Goal: Information Seeking & Learning: Learn about a topic

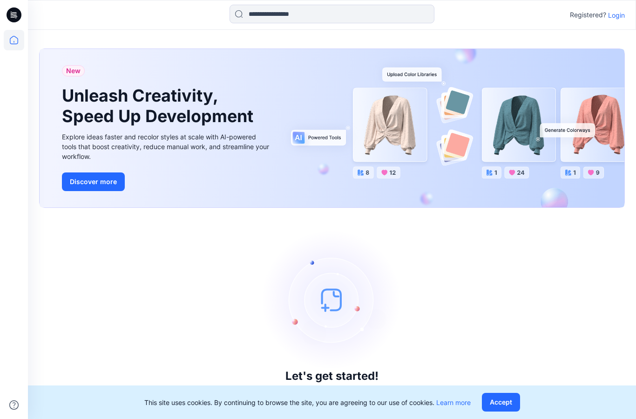
click at [612, 17] on p "Login" at bounding box center [616, 15] width 17 height 10
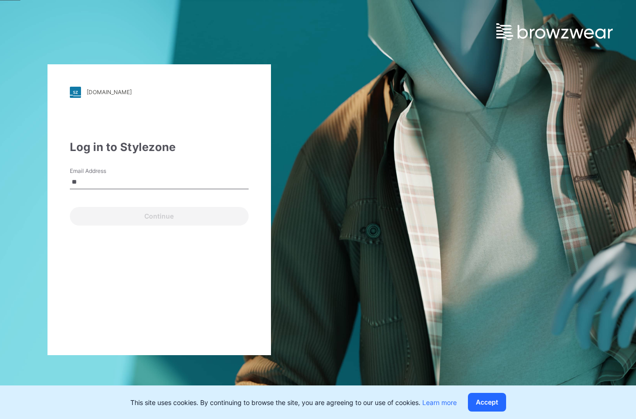
type input "*"
type input "**********"
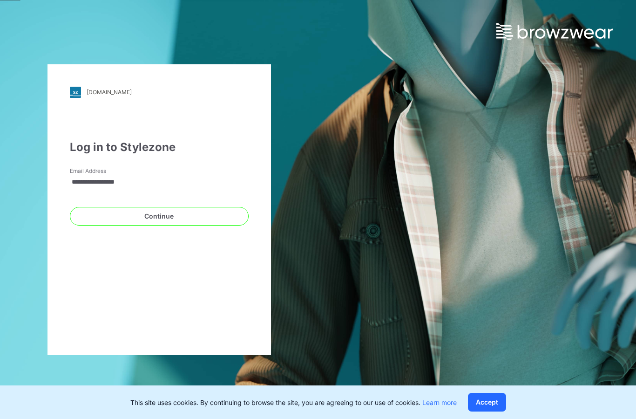
click at [159, 216] on button "Continue" at bounding box center [159, 216] width 179 height 19
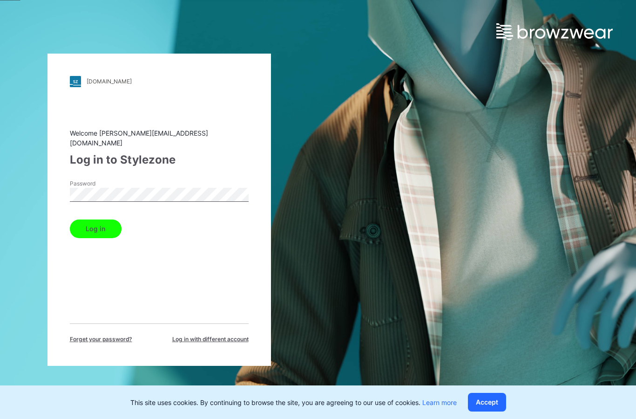
click at [95, 224] on button "Log in" at bounding box center [96, 228] width 52 height 19
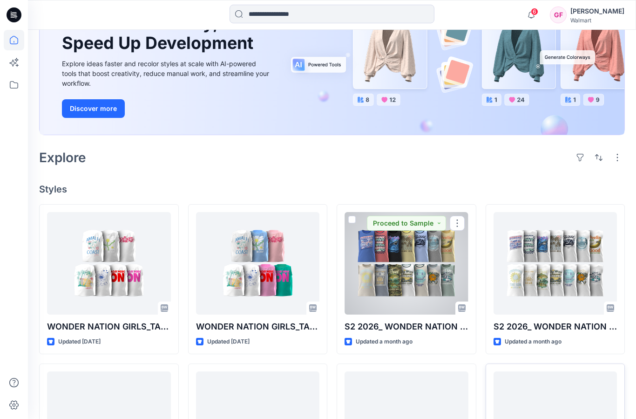
scroll to position [172, 0]
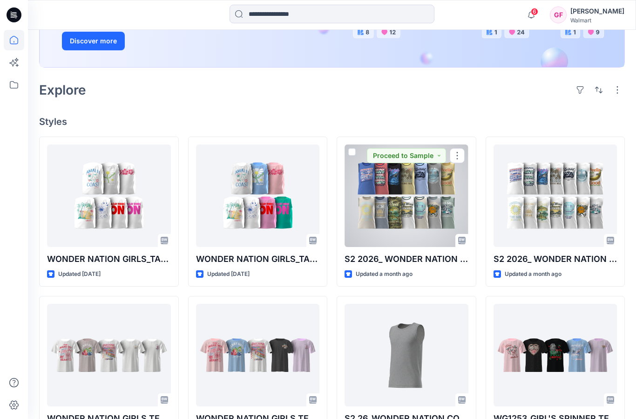
click at [417, 211] on div at bounding box center [407, 195] width 124 height 102
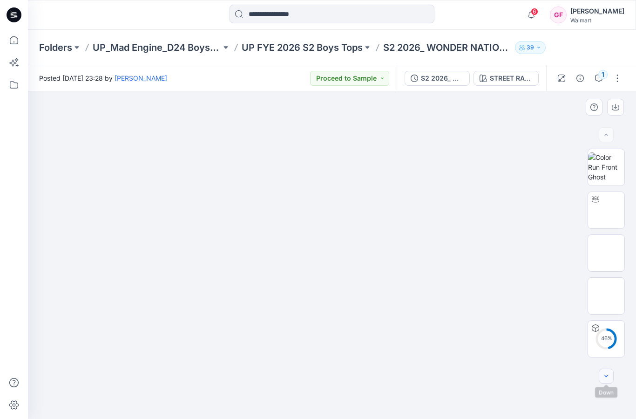
click at [605, 378] on icon "button" at bounding box center [606, 375] width 7 height 7
click at [606, 377] on icon "button" at bounding box center [606, 375] width 7 height 7
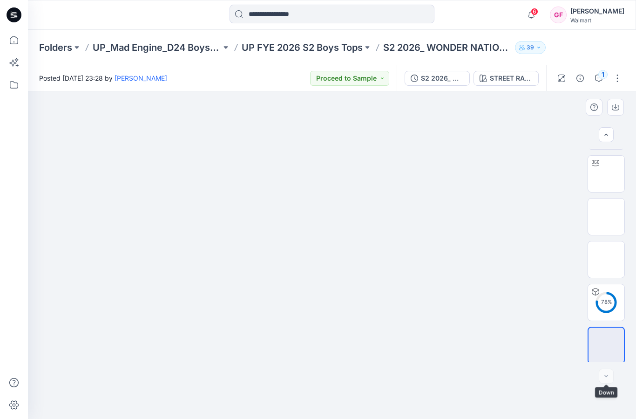
scroll to position [38, 0]
click at [606, 375] on div at bounding box center [606, 375] width 15 height 15
click at [608, 375] on div at bounding box center [606, 375] width 15 height 15
click at [362, 79] on button "Proceed to Sample" at bounding box center [349, 78] width 79 height 15
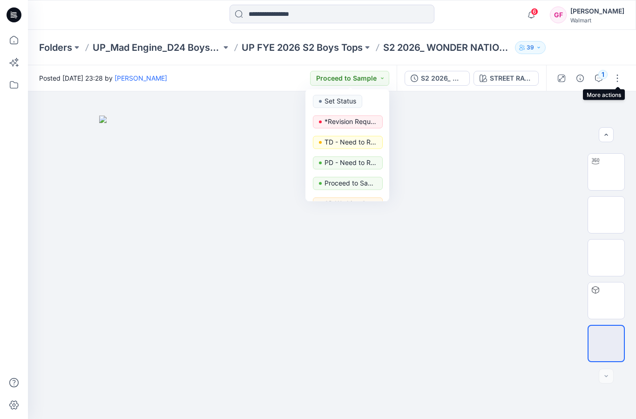
click at [607, 47] on div "Folders UP_Mad Engine_D24 Boys Tops UP FYE 2026 S2 Boys Tops S2 2026_ WONDER NA…" at bounding box center [332, 47] width 608 height 35
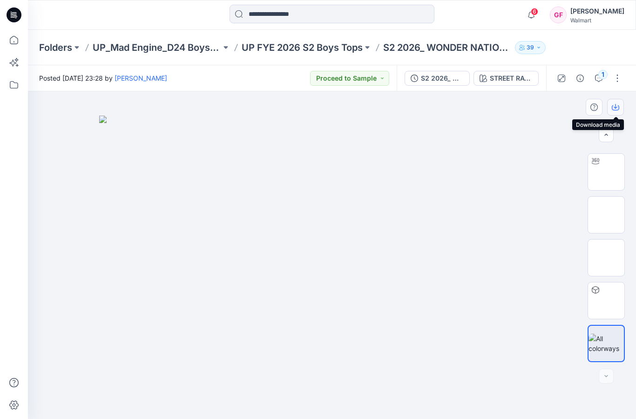
click at [616, 107] on icon "button" at bounding box center [615, 106] width 7 height 7
click at [617, 80] on button "button" at bounding box center [617, 78] width 15 height 15
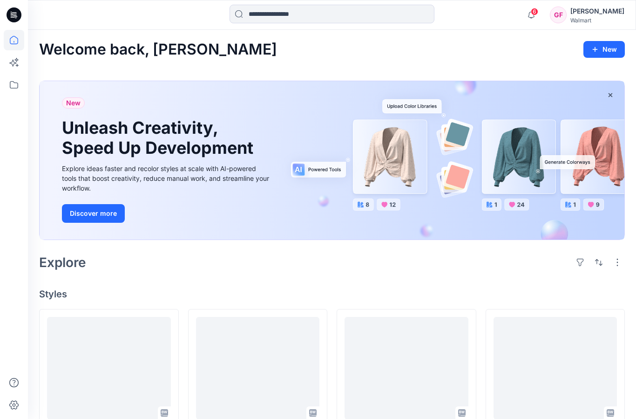
scroll to position [172, 0]
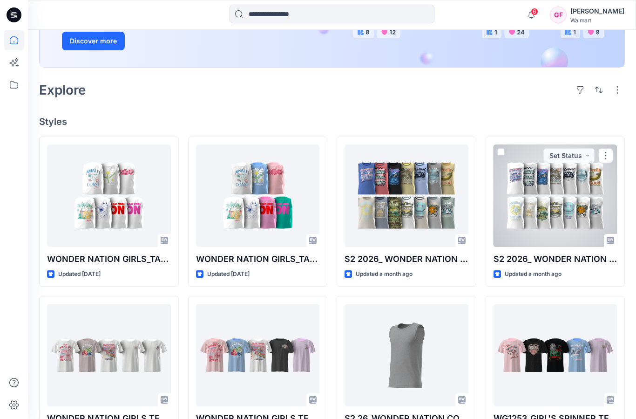
click at [583, 203] on div at bounding box center [556, 195] width 124 height 102
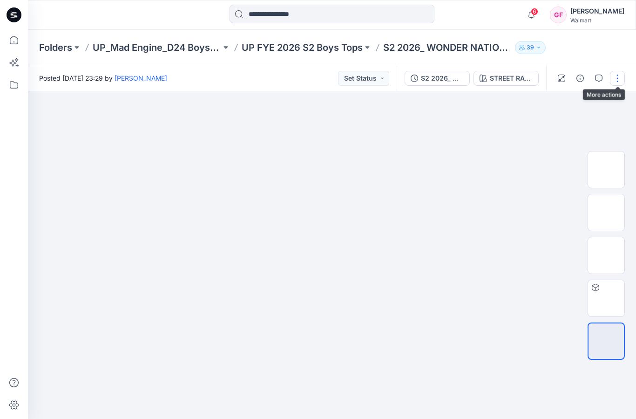
click at [616, 82] on button "button" at bounding box center [617, 78] width 15 height 15
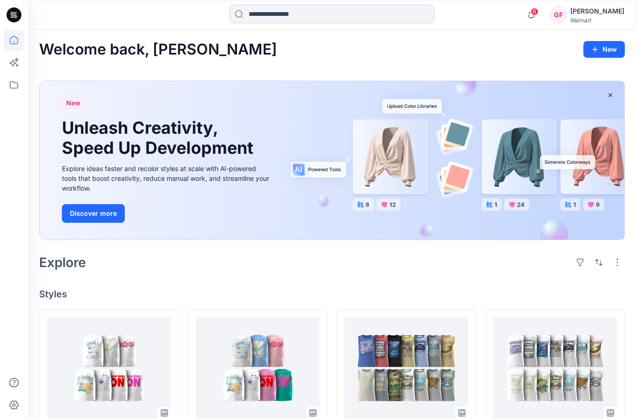
click at [285, 18] on input at bounding box center [332, 14] width 205 height 19
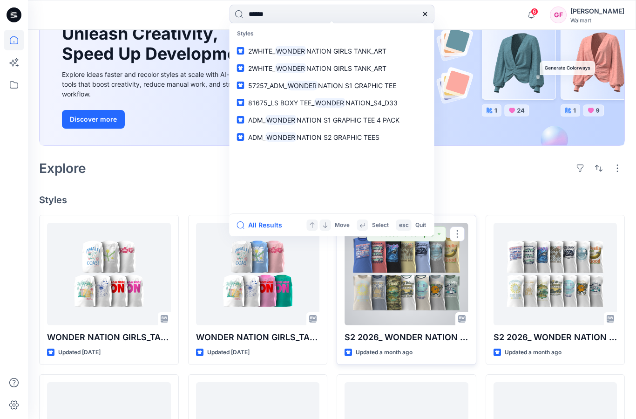
scroll to position [94, 0]
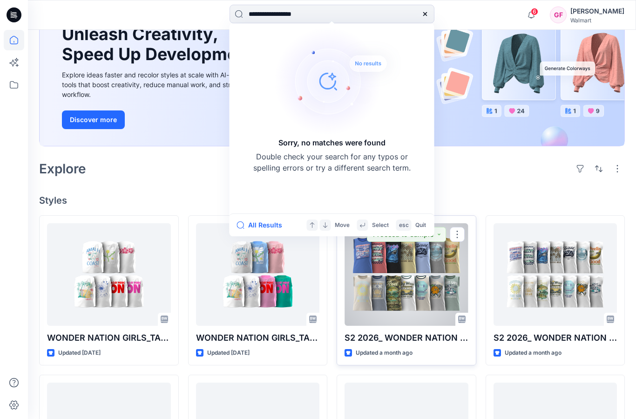
type input "**********"
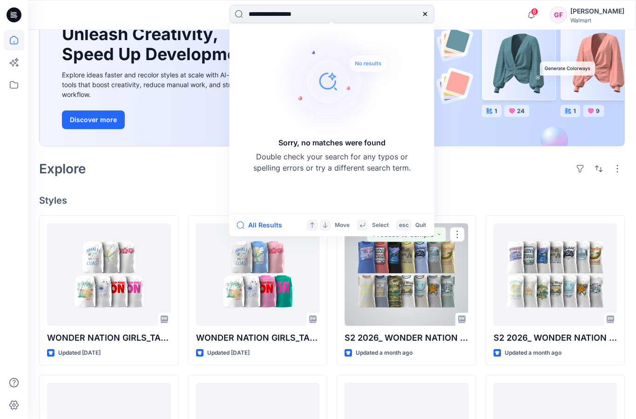
drag, startPoint x: 412, startPoint y: 295, endPoint x: 420, endPoint y: 300, distance: 9.4
click at [412, 295] on div at bounding box center [407, 274] width 124 height 102
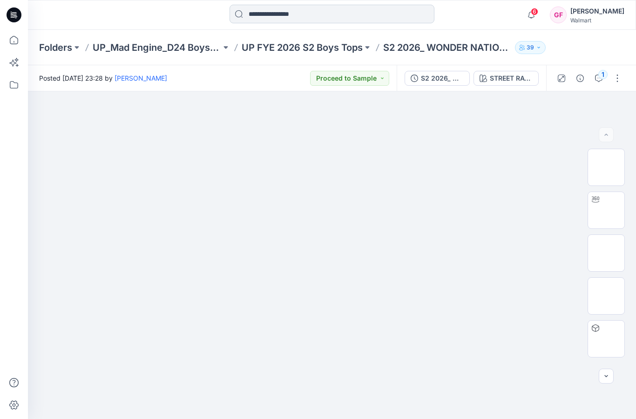
click at [285, 15] on input at bounding box center [332, 14] width 205 height 19
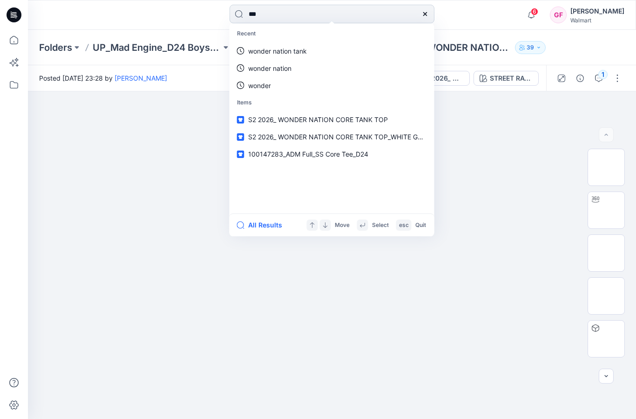
type input "****"
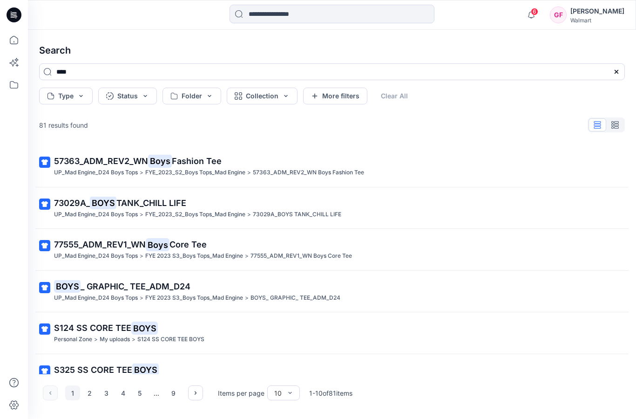
click at [126, 202] on span "TANK_CHILL LIFE" at bounding box center [151, 203] width 70 height 10
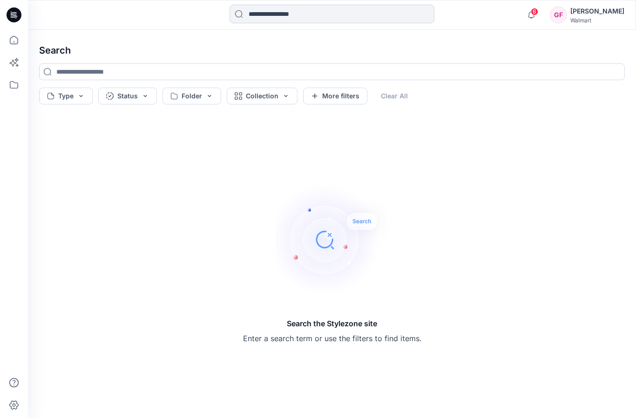
click at [287, 15] on input at bounding box center [332, 14] width 205 height 19
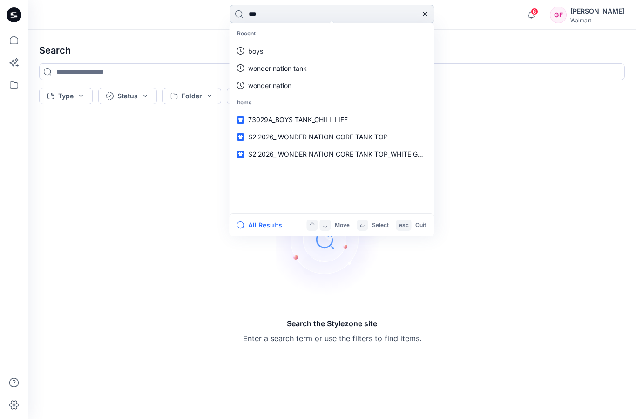
type input "****"
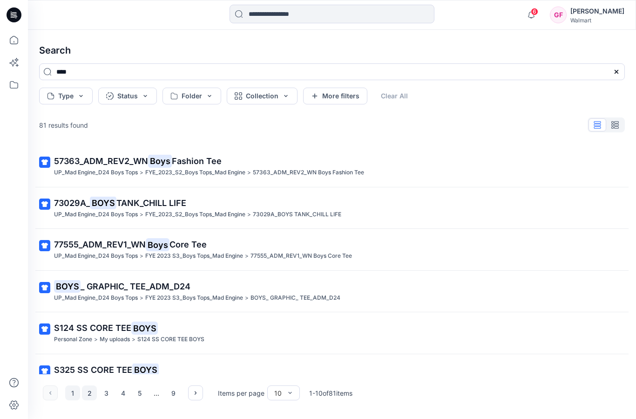
click at [88, 392] on button "2" at bounding box center [89, 392] width 15 height 15
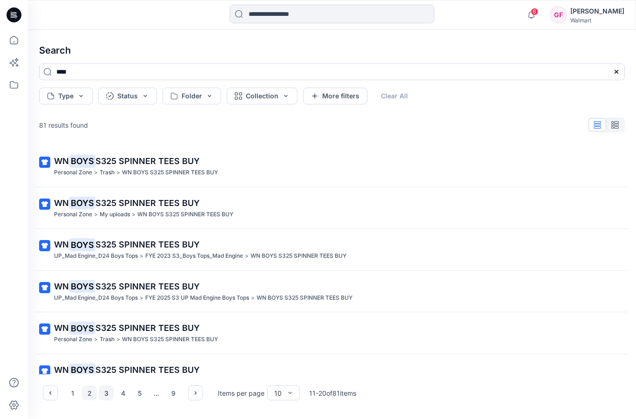
click at [105, 394] on button "3" at bounding box center [106, 392] width 15 height 15
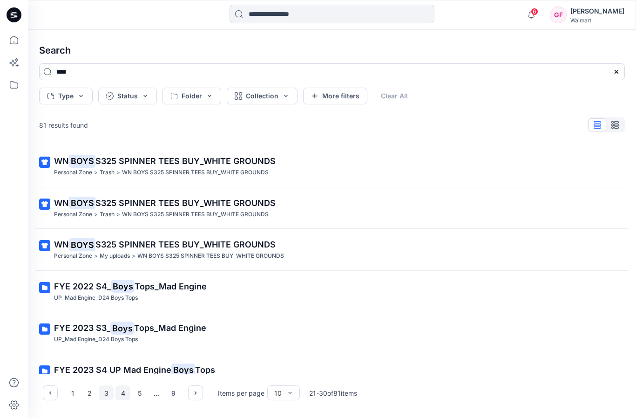
click at [121, 393] on button "4" at bounding box center [123, 392] width 15 height 15
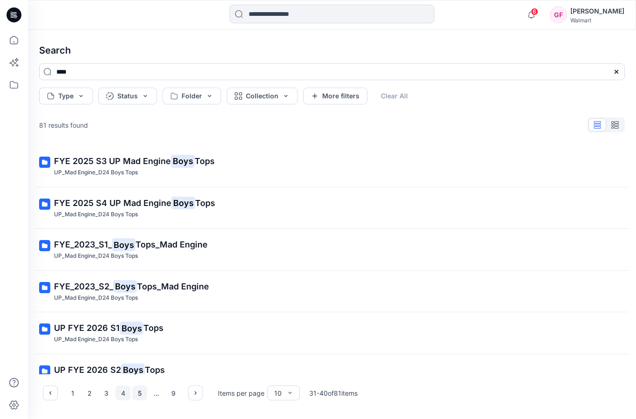
drag, startPoint x: 140, startPoint y: 393, endPoint x: 129, endPoint y: 395, distance: 11.0
click at [140, 393] on button "5" at bounding box center [139, 392] width 15 height 15
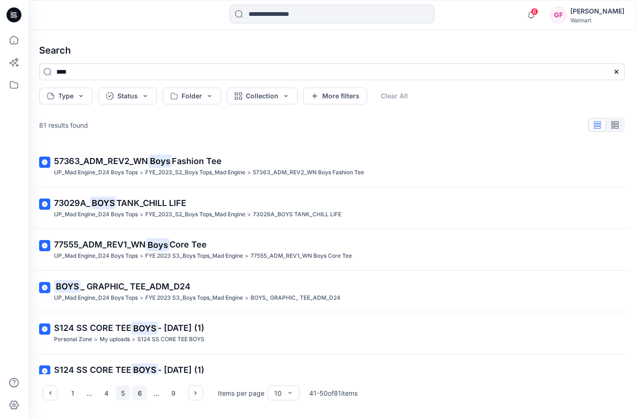
click at [140, 393] on button "6" at bounding box center [139, 392] width 15 height 15
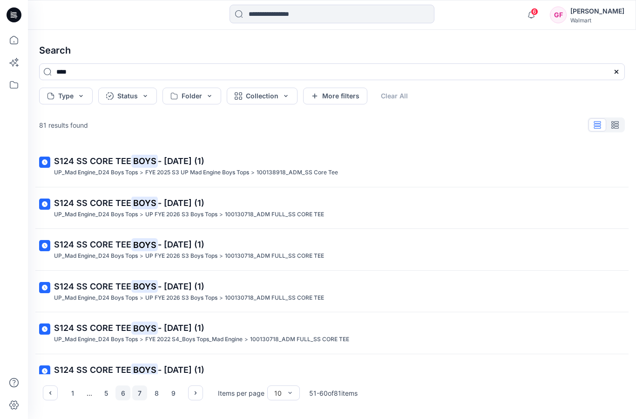
click at [141, 395] on button "7" at bounding box center [139, 392] width 15 height 15
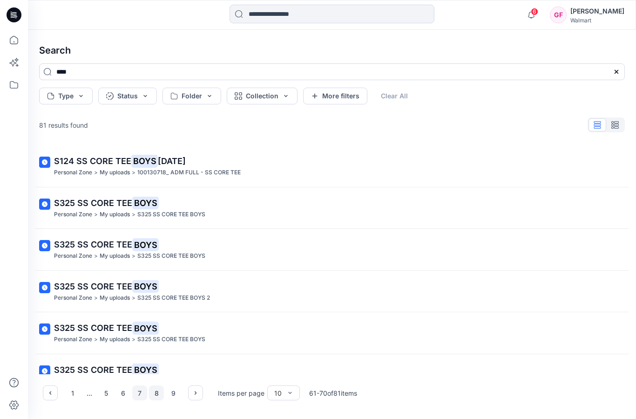
click at [158, 394] on button "8" at bounding box center [156, 392] width 15 height 15
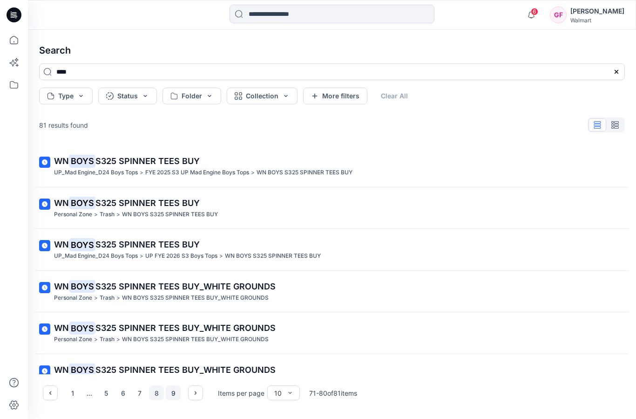
click at [174, 394] on button "9" at bounding box center [173, 392] width 15 height 15
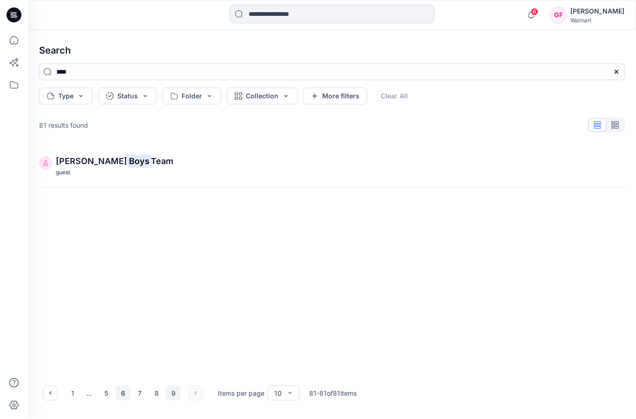
click at [125, 393] on button "6" at bounding box center [123, 392] width 15 height 15
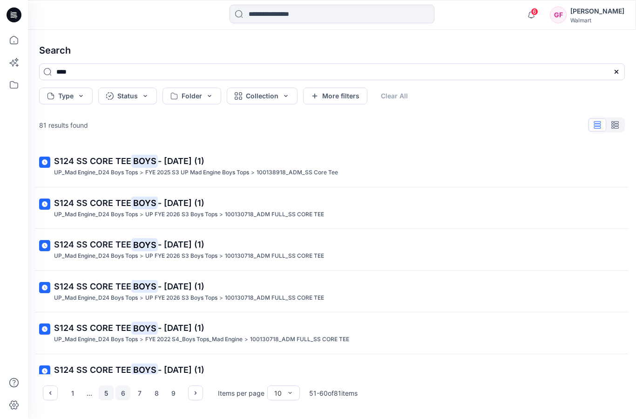
click at [103, 392] on button "5" at bounding box center [106, 392] width 15 height 15
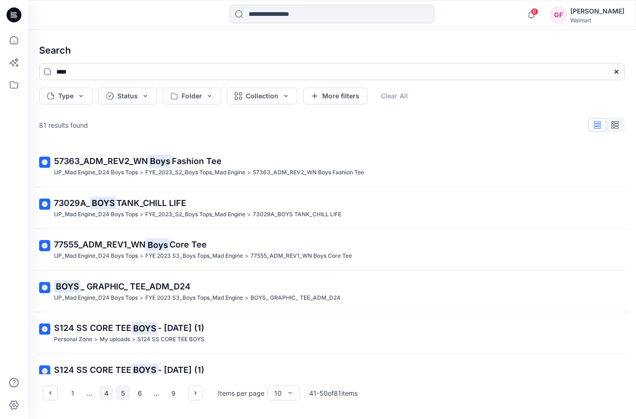
click at [107, 394] on button "4" at bounding box center [106, 392] width 15 height 15
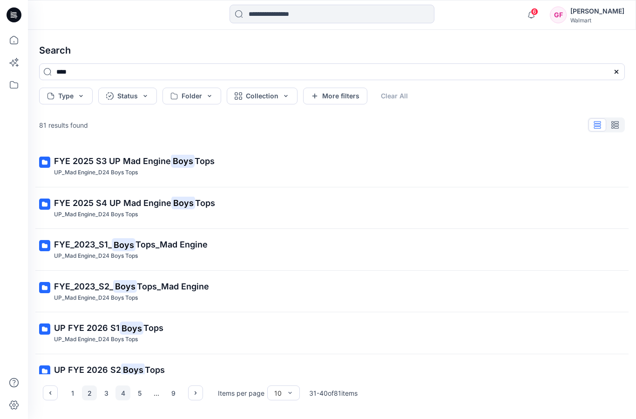
click at [88, 395] on button "2" at bounding box center [89, 392] width 15 height 15
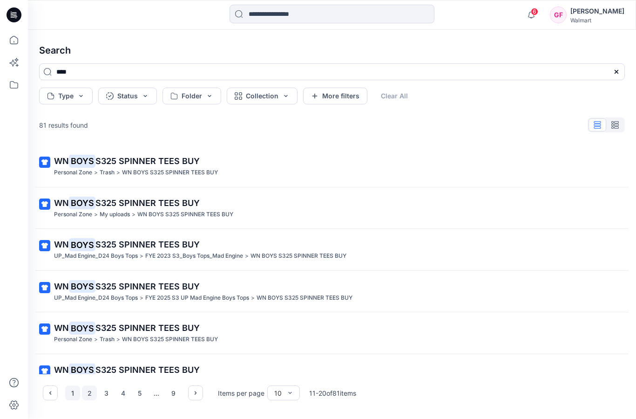
click at [73, 393] on button "1" at bounding box center [72, 392] width 15 height 15
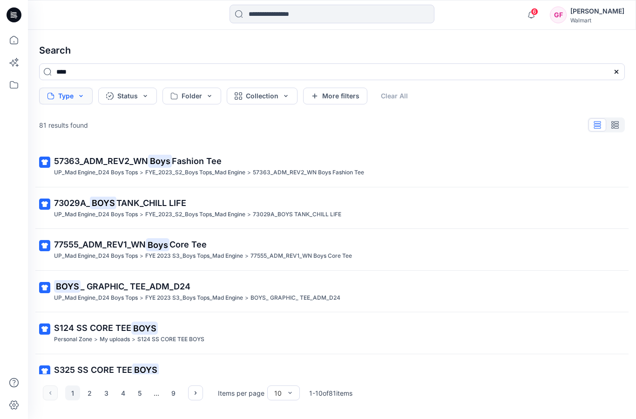
click at [74, 97] on button "Type" at bounding box center [66, 96] width 54 height 17
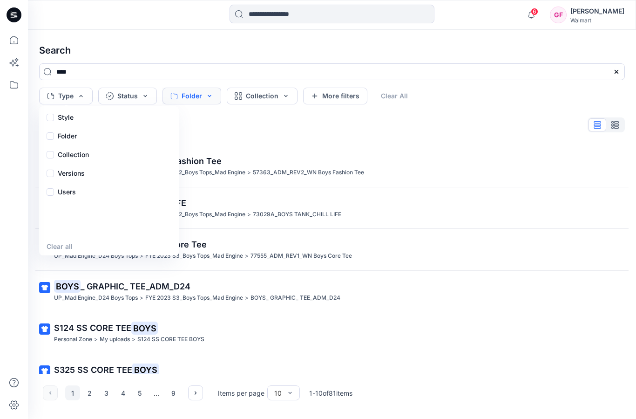
click at [211, 96] on button "Folder" at bounding box center [192, 96] width 59 height 17
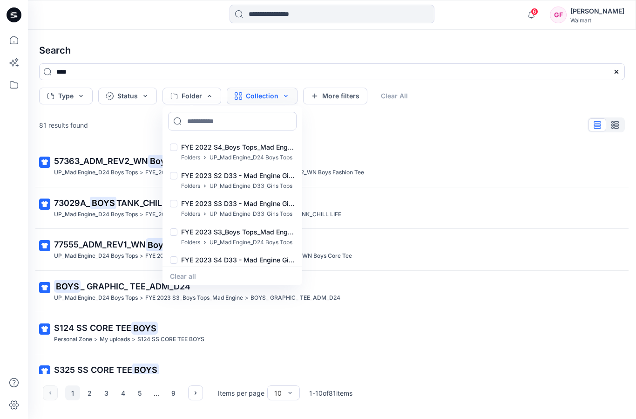
click at [278, 94] on button "Collection" at bounding box center [262, 96] width 71 height 17
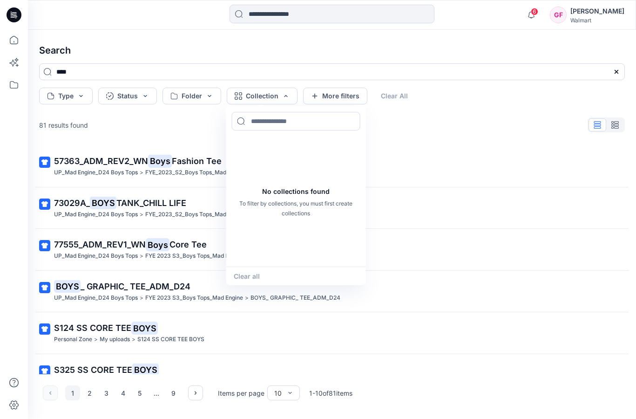
click at [445, 160] on p "57363_ADM_REV2_WN Boys Fashion Tee" at bounding box center [331, 161] width 554 height 13
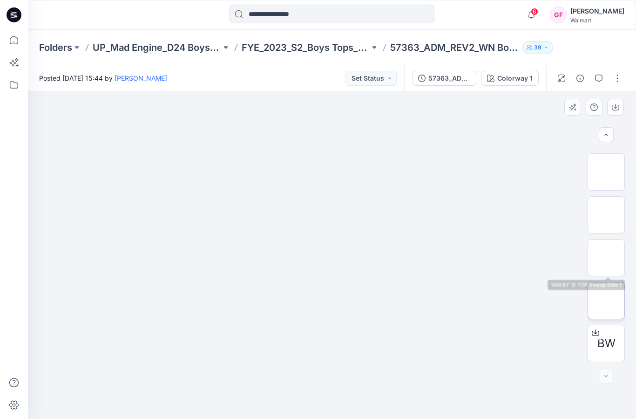
scroll to position [210, 0]
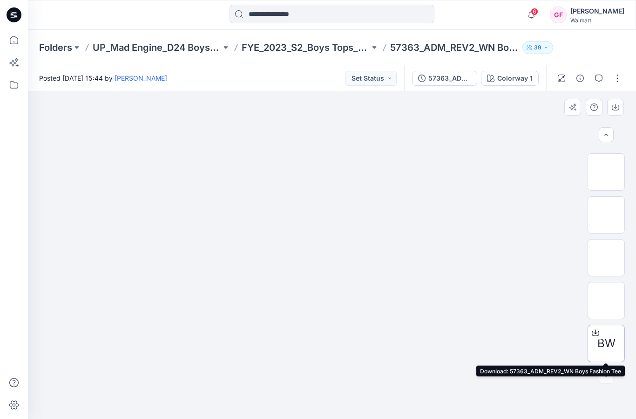
click at [600, 341] on span "BW" at bounding box center [607, 343] width 18 height 17
click at [279, 15] on input at bounding box center [332, 14] width 205 height 19
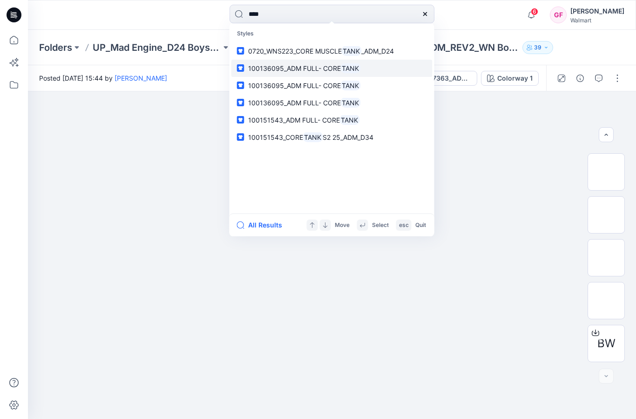
type input "****"
click at [274, 65] on span "100136095_ADM FULL- CORE" at bounding box center [294, 68] width 93 height 8
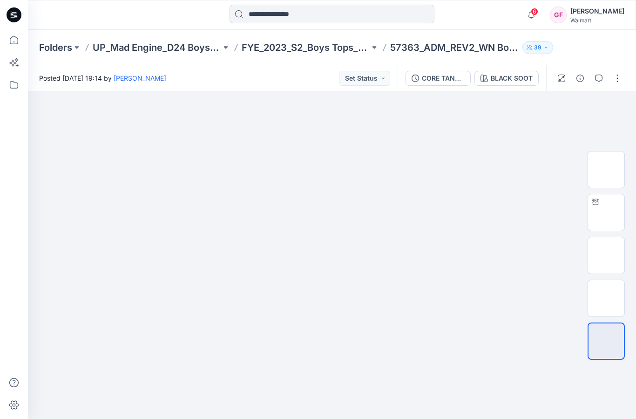
click at [283, 15] on input at bounding box center [332, 14] width 205 height 19
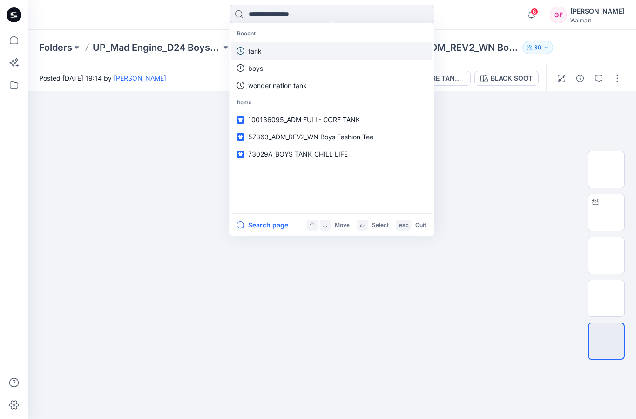
click at [250, 52] on p "tank" at bounding box center [255, 51] width 14 height 10
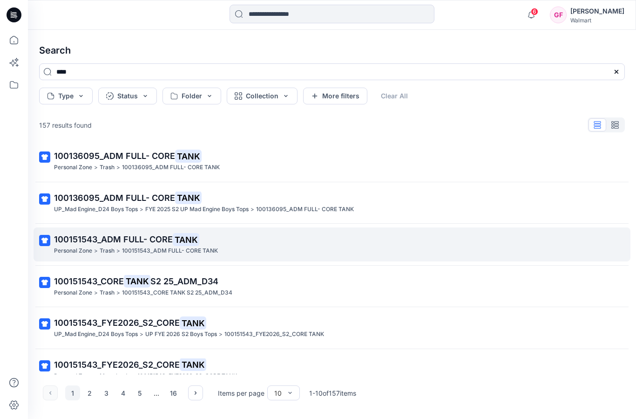
scroll to position [89, 0]
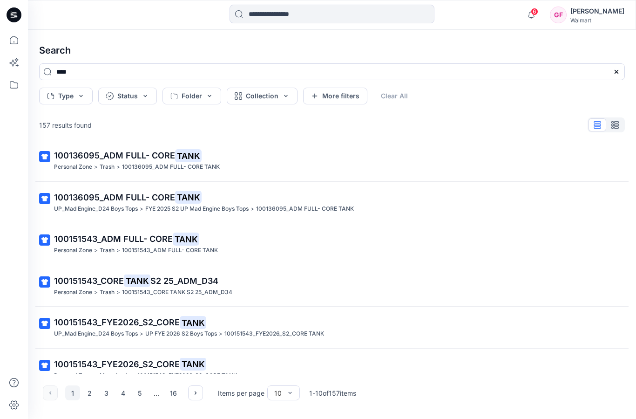
click at [102, 277] on span "100151543_CORE" at bounding box center [89, 281] width 70 height 10
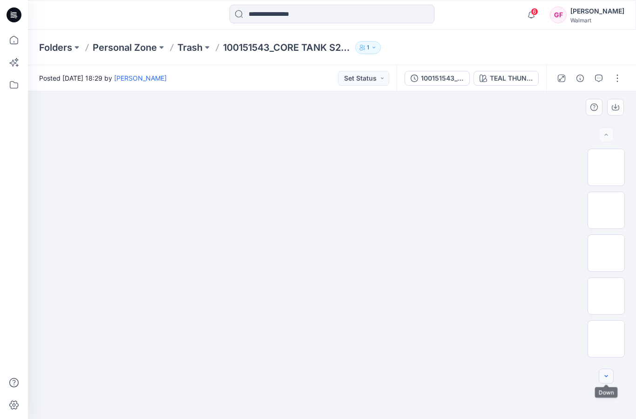
click at [613, 376] on button "button" at bounding box center [606, 375] width 15 height 15
click at [606, 377] on icon "button" at bounding box center [606, 375] width 7 height 7
click at [606, 382] on button "button" at bounding box center [606, 375] width 15 height 15
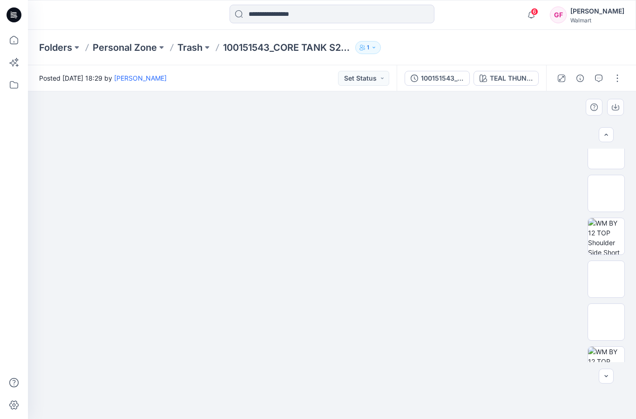
click at [605, 385] on div at bounding box center [332, 254] width 608 height 327
click at [606, 382] on button "button" at bounding box center [606, 375] width 15 height 15
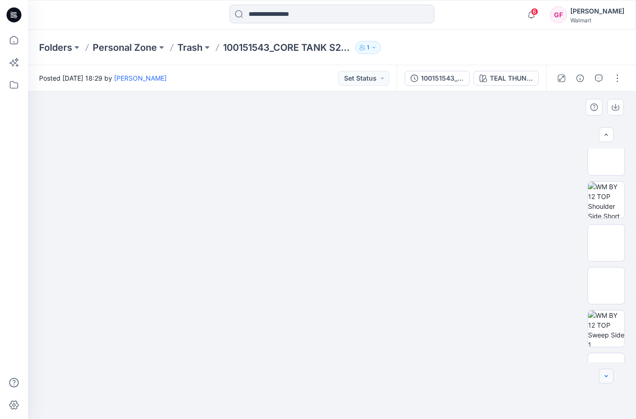
click at [607, 370] on button "button" at bounding box center [606, 375] width 15 height 15
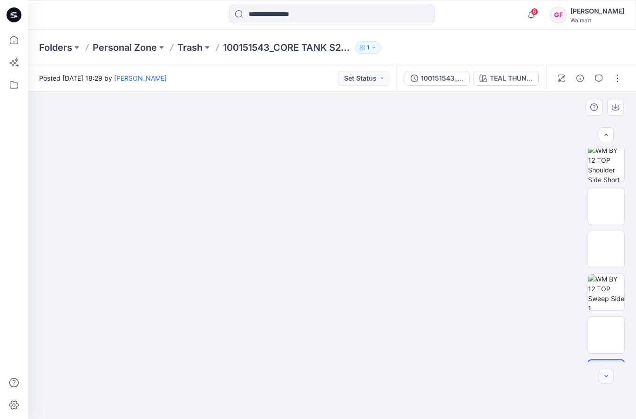
click at [608, 374] on icon "button" at bounding box center [606, 375] width 7 height 7
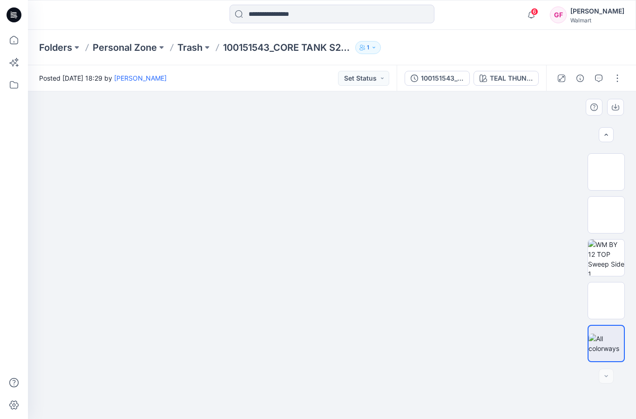
drag, startPoint x: 607, startPoint y: 370, endPoint x: 606, endPoint y: 375, distance: 4.9
click at [607, 370] on div at bounding box center [606, 375] width 15 height 15
click at [605, 376] on div at bounding box center [606, 375] width 15 height 15
click at [605, 377] on div at bounding box center [606, 375] width 15 height 15
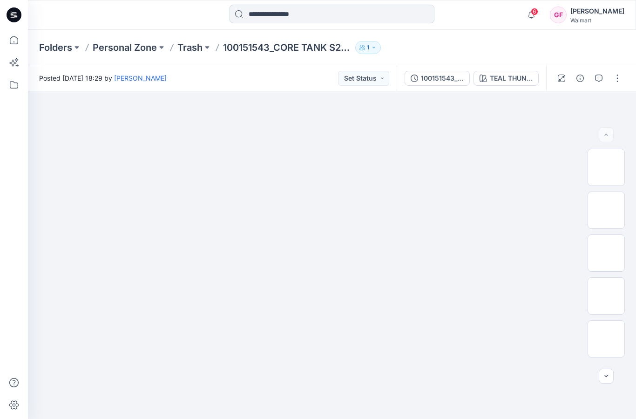
click at [265, 11] on input at bounding box center [332, 14] width 205 height 19
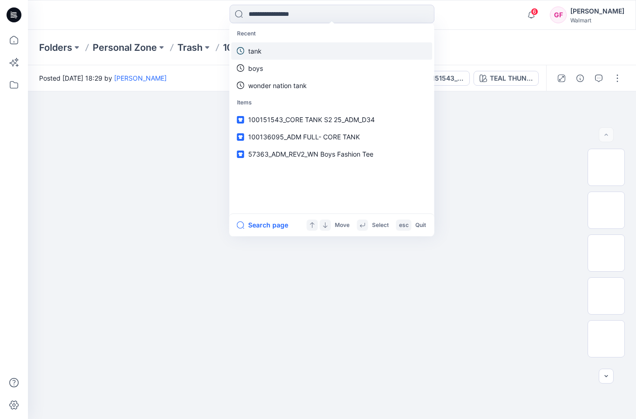
click at [255, 52] on p "tank" at bounding box center [255, 51] width 14 height 10
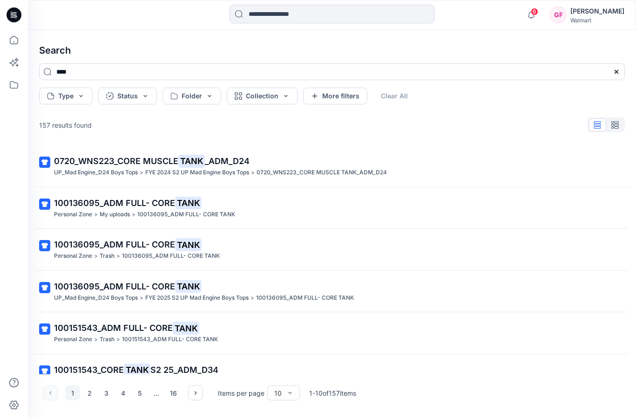
click at [268, 140] on div "157 results found 0720_WNS223_CORE MUSCLE TANK _ADM_D24 UP_Mad Engine_D24 Boys …" at bounding box center [332, 245] width 601 height 258
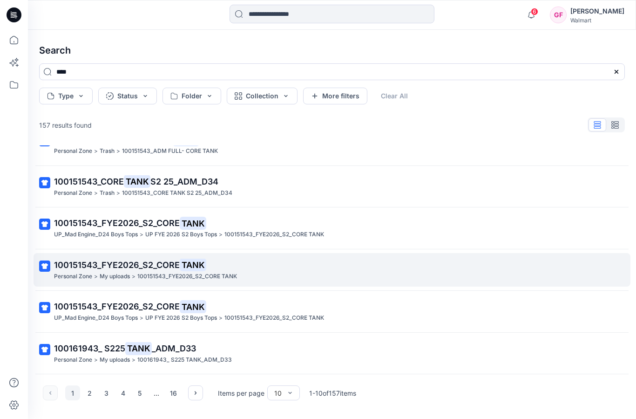
scroll to position [204, 0]
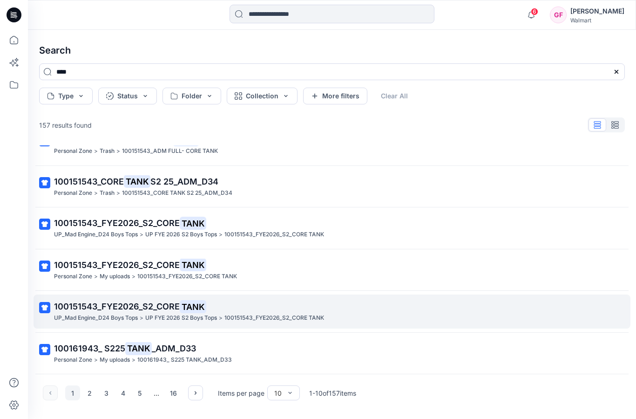
click at [180, 301] on span "100151543_FYE2026_S2_CORE" at bounding box center [117, 306] width 126 height 10
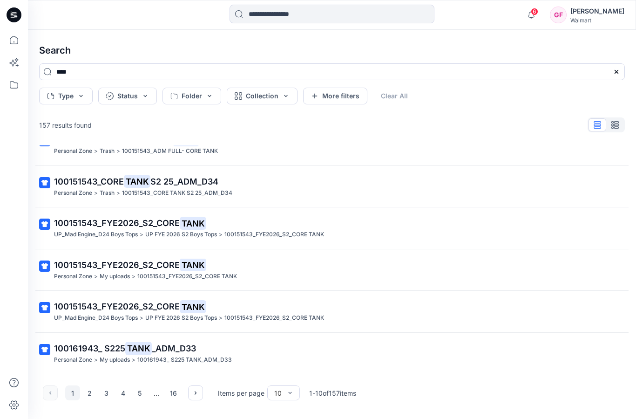
click at [180, 288] on div "Search **** Type Status Folder Collection More filters Clear All 157 results fo…" at bounding box center [332, 224] width 608 height 389
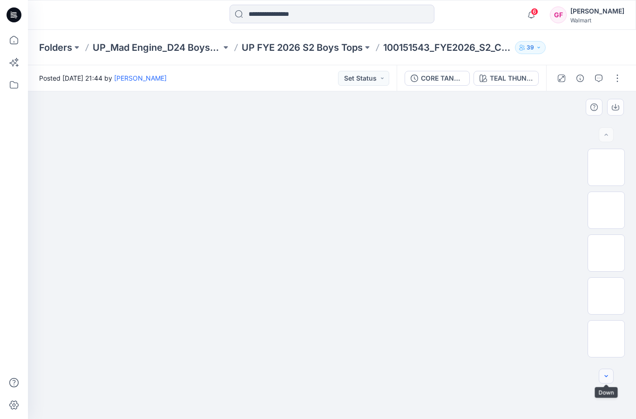
click at [604, 375] on icon "button" at bounding box center [606, 375] width 7 height 7
click at [605, 375] on icon "button" at bounding box center [606, 375] width 7 height 7
click at [605, 374] on icon "button" at bounding box center [606, 375] width 7 height 7
click at [609, 374] on icon "button" at bounding box center [606, 375] width 7 height 7
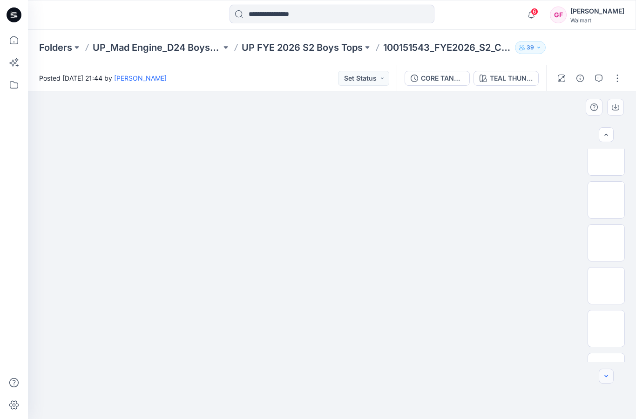
click at [609, 374] on icon "button" at bounding box center [606, 375] width 7 height 7
click at [611, 374] on button "button" at bounding box center [606, 375] width 15 height 15
click at [611, 374] on div at bounding box center [606, 375] width 15 height 15
click at [613, 373] on div at bounding box center [606, 375] width 15 height 15
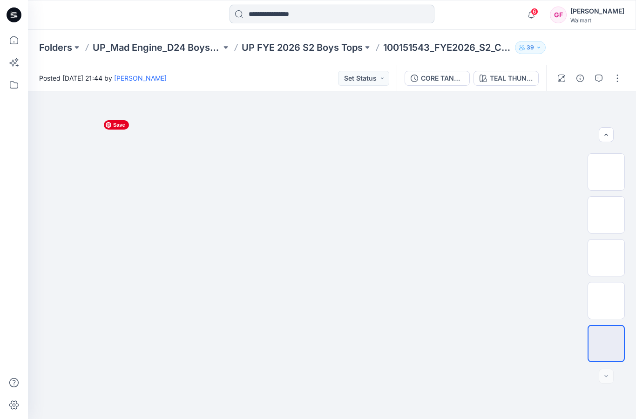
click at [301, 15] on input at bounding box center [332, 14] width 205 height 19
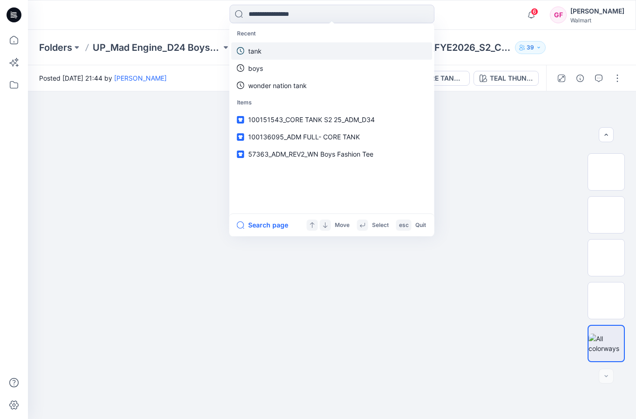
click at [254, 54] on p "tank" at bounding box center [255, 51] width 14 height 10
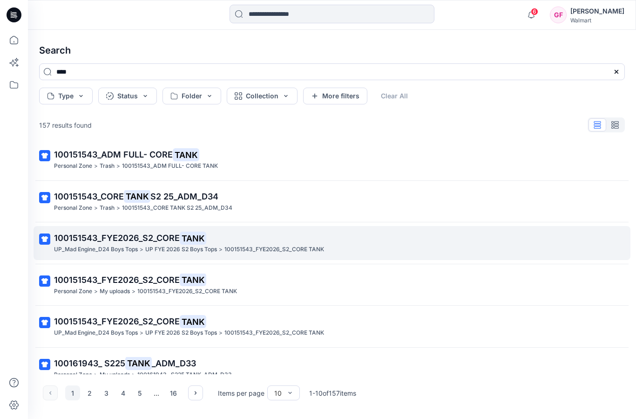
scroll to position [174, 0]
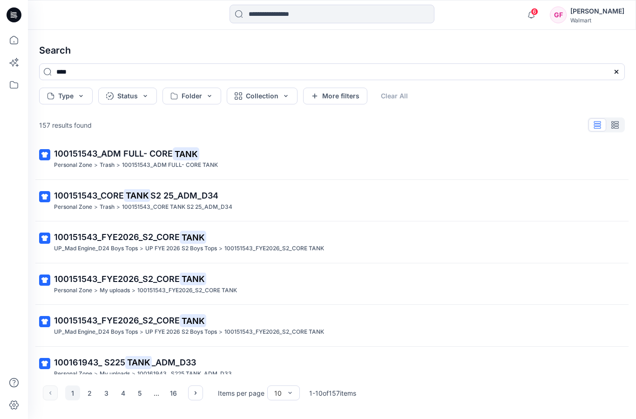
click at [100, 276] on span "100151543_FYE2026_S2_CORE" at bounding box center [117, 279] width 126 height 10
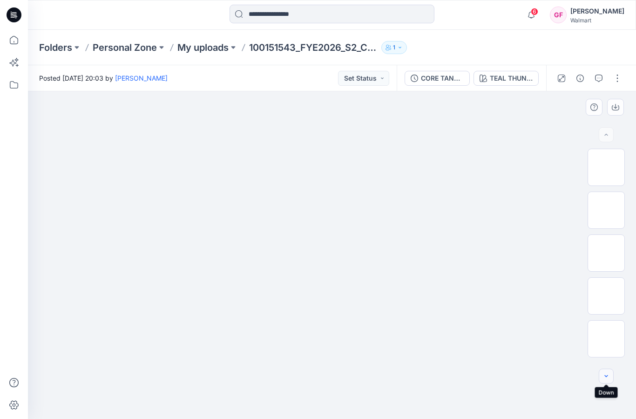
click at [608, 377] on icon "button" at bounding box center [606, 375] width 7 height 7
click at [609, 375] on icon "button" at bounding box center [606, 375] width 7 height 7
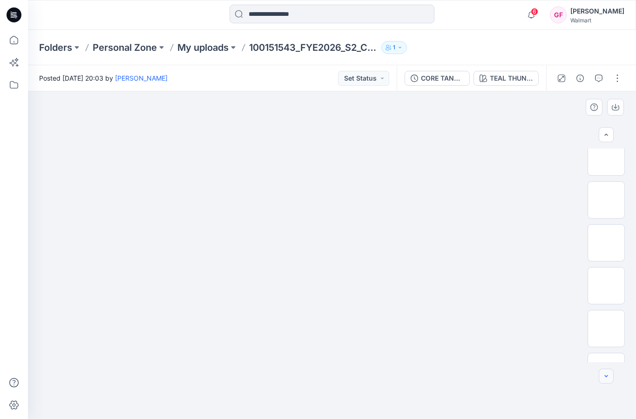
click at [609, 375] on icon "button" at bounding box center [606, 375] width 7 height 7
click at [609, 373] on icon "button" at bounding box center [606, 375] width 7 height 7
click at [609, 373] on div at bounding box center [606, 375] width 15 height 15
click at [606, 373] on div at bounding box center [606, 375] width 15 height 15
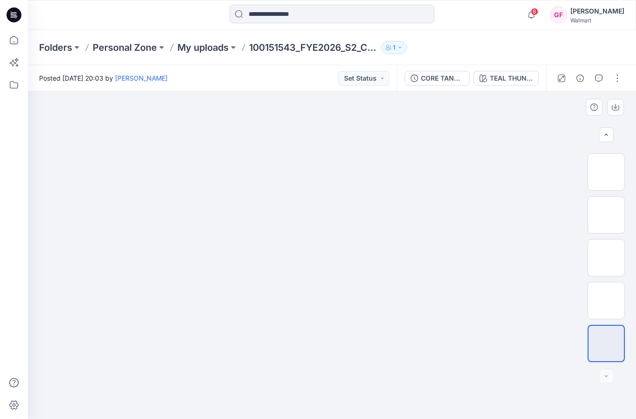
click at [606, 373] on div at bounding box center [606, 375] width 15 height 15
drag, startPoint x: 614, startPoint y: 137, endPoint x: 608, endPoint y: 133, distance: 7.6
click at [611, 137] on button "button" at bounding box center [606, 134] width 15 height 15
drag, startPoint x: 603, startPoint y: 135, endPoint x: 603, endPoint y: 126, distance: 8.4
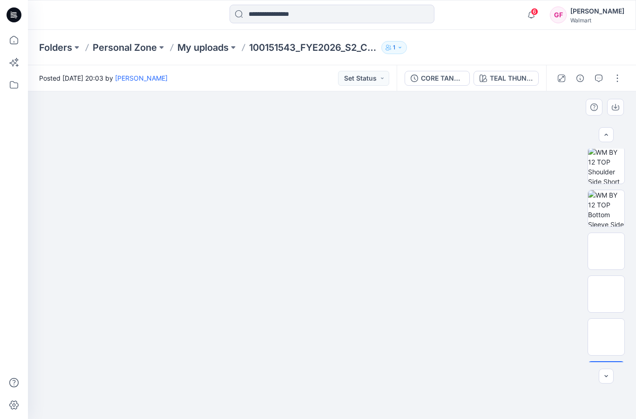
click at [603, 135] on icon "button" at bounding box center [606, 134] width 7 height 7
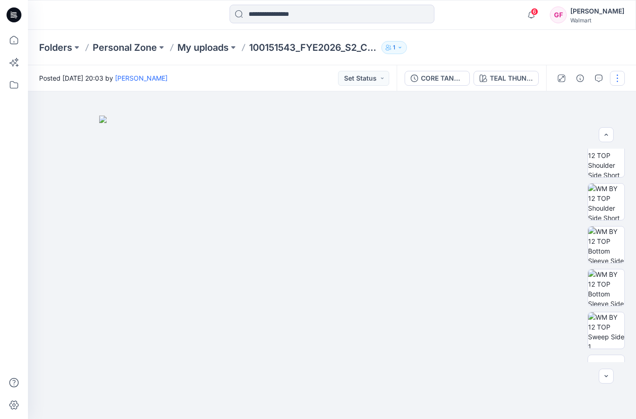
click at [614, 78] on button "button" at bounding box center [617, 78] width 15 height 15
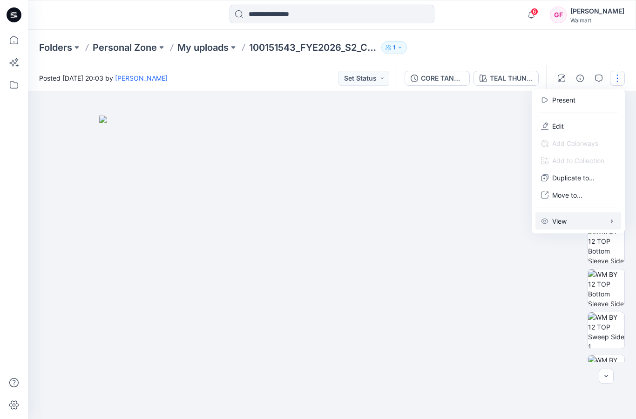
click at [579, 222] on button "View" at bounding box center [579, 220] width 86 height 17
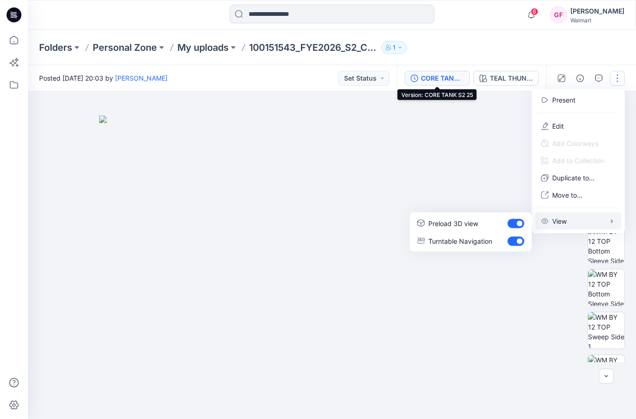
click at [438, 80] on div "CORE TANK S2 25" at bounding box center [442, 78] width 43 height 10
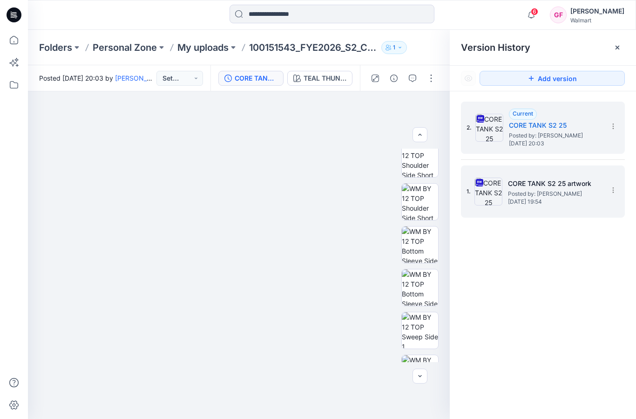
click at [554, 194] on span "Posted by: [PERSON_NAME]" at bounding box center [554, 193] width 93 height 9
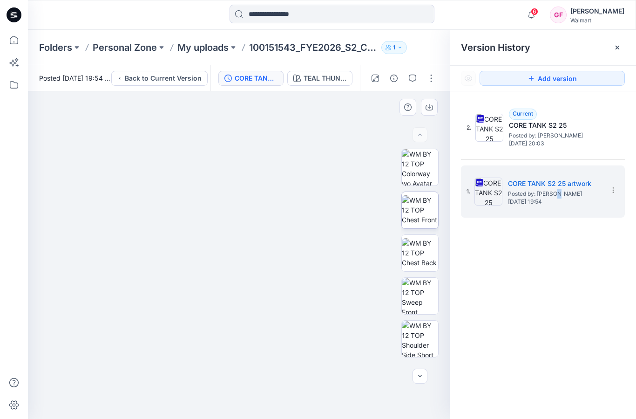
scroll to position [0, 0]
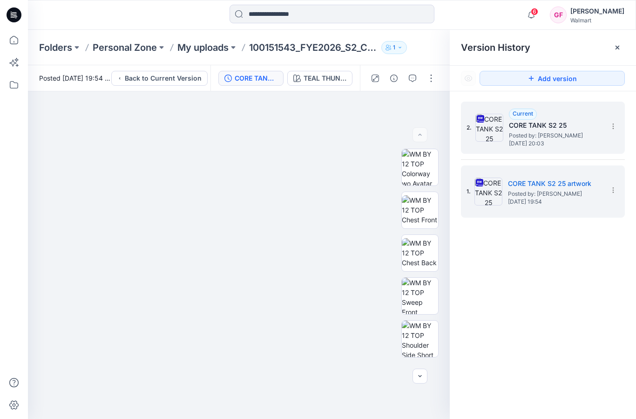
click at [552, 131] on span "Posted by: [PERSON_NAME]" at bounding box center [555, 135] width 93 height 9
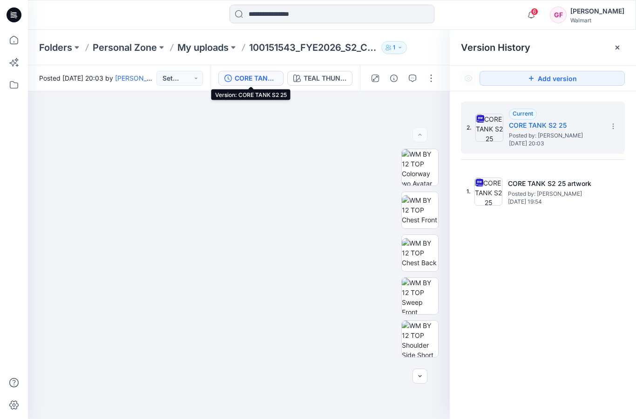
click at [253, 75] on div "CORE TANK S2 25" at bounding box center [256, 78] width 43 height 10
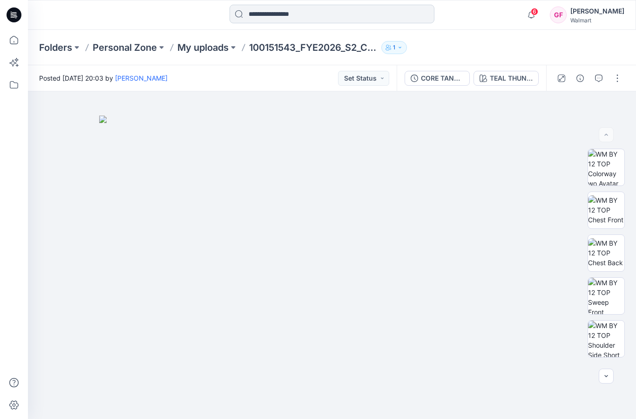
click at [312, 17] on input at bounding box center [332, 14] width 205 height 19
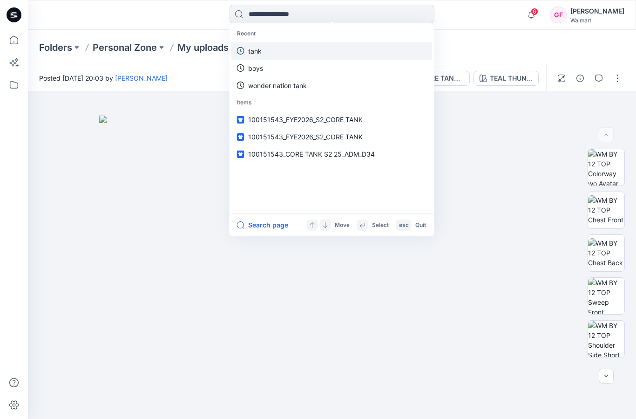
click at [255, 49] on p "tank" at bounding box center [255, 51] width 14 height 10
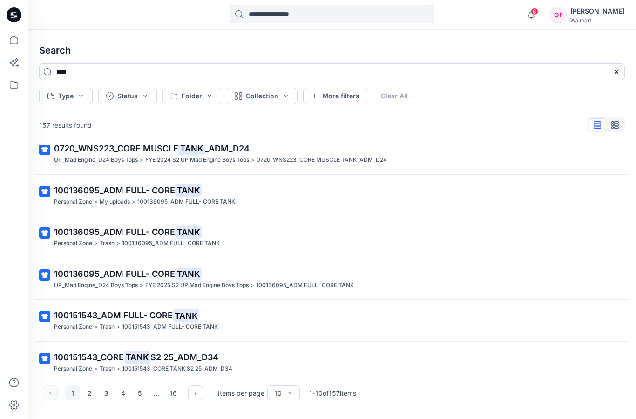
scroll to position [14, 0]
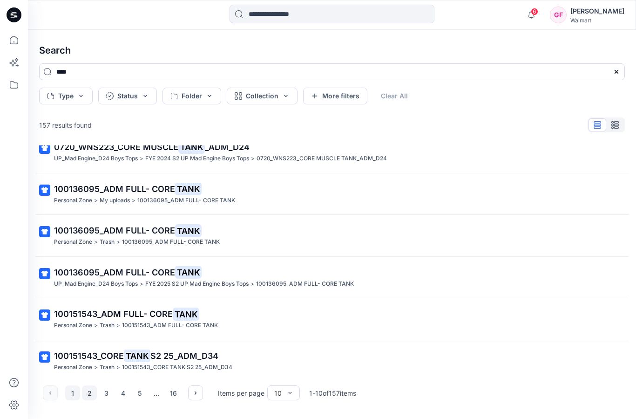
click at [93, 393] on button "2" at bounding box center [89, 392] width 15 height 15
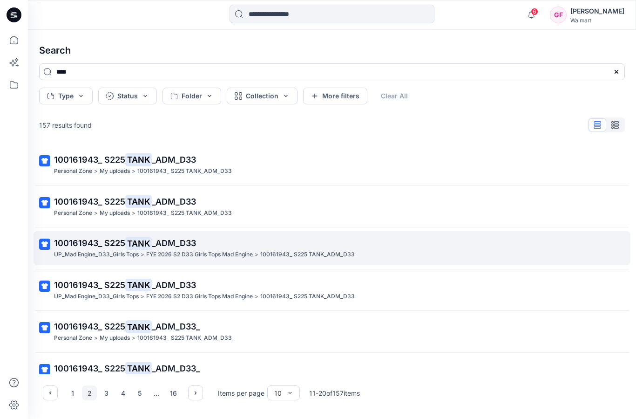
scroll to position [0, 0]
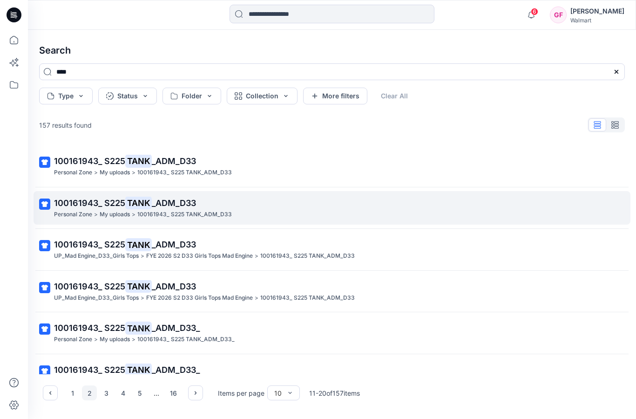
click at [137, 200] on mark "TANK" at bounding box center [138, 202] width 27 height 13
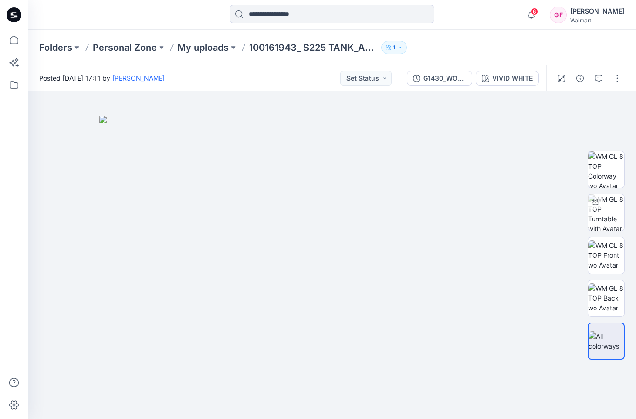
click at [270, 23] on div at bounding box center [332, 15] width 205 height 20
click at [260, 13] on input at bounding box center [332, 14] width 205 height 19
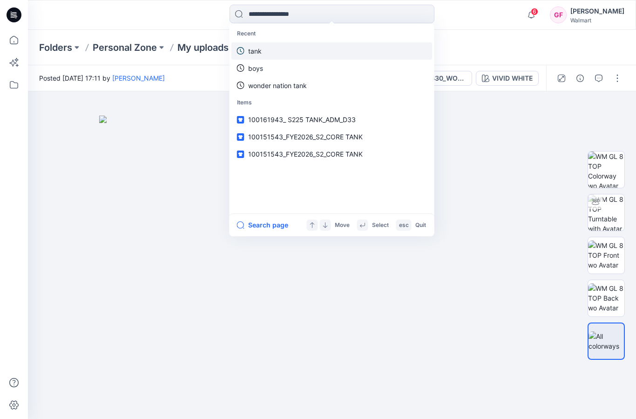
drag, startPoint x: 258, startPoint y: 51, endPoint x: 252, endPoint y: 45, distance: 8.2
click at [258, 51] on p "tank" at bounding box center [255, 51] width 14 height 10
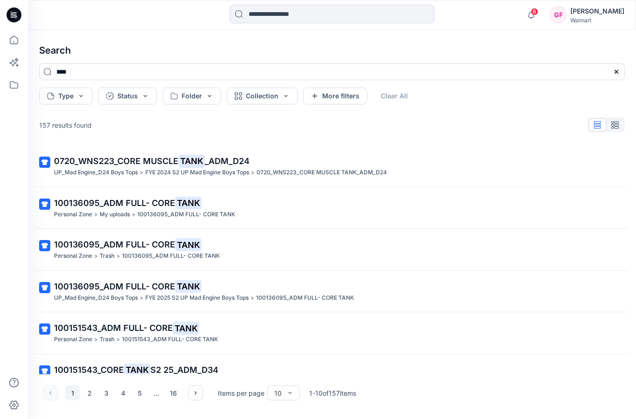
click at [75, 393] on button "1" at bounding box center [72, 392] width 15 height 15
click at [163, 198] on span "100136095_ADM FULL- CORE" at bounding box center [114, 203] width 121 height 10
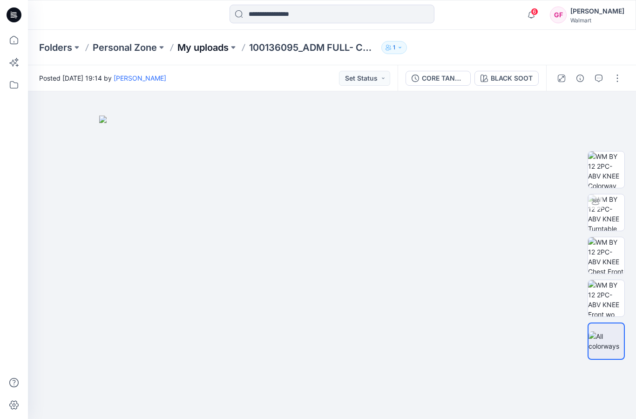
click at [221, 51] on p "My uploads" at bounding box center [202, 47] width 51 height 13
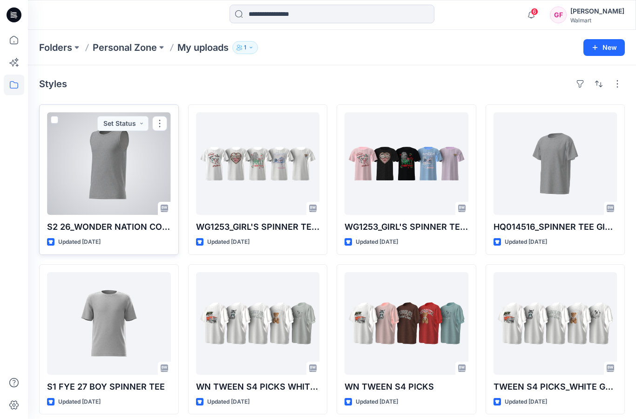
click at [119, 193] on div at bounding box center [109, 163] width 124 height 102
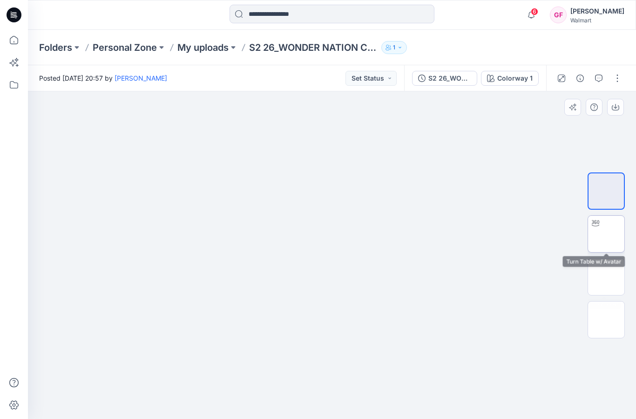
click at [606, 234] on img at bounding box center [606, 234] width 0 height 0
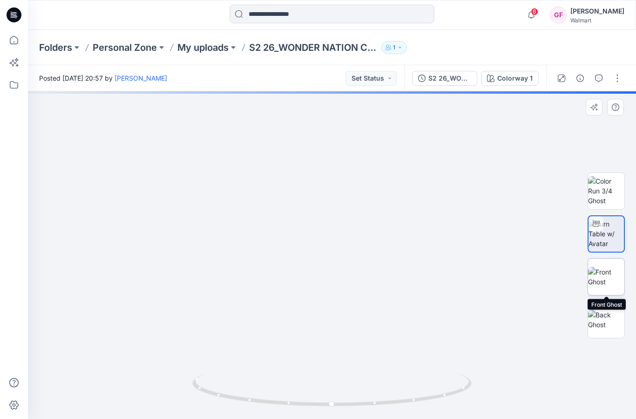
click at [610, 279] on img at bounding box center [606, 277] width 36 height 20
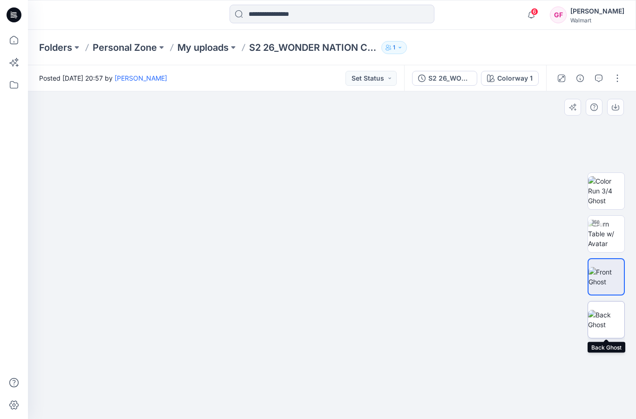
click at [608, 321] on img at bounding box center [606, 320] width 36 height 20
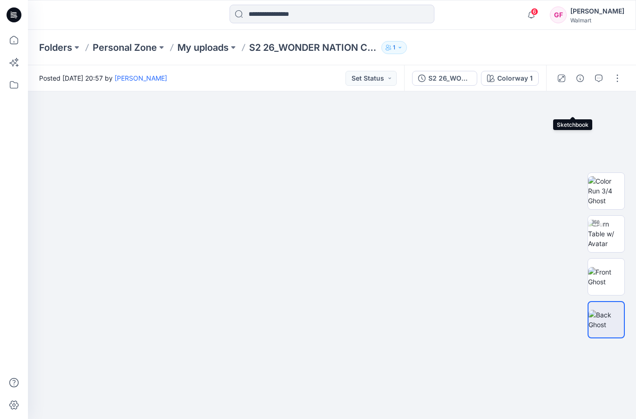
click at [0, 0] on icon "button" at bounding box center [0, 0] width 0 height 0
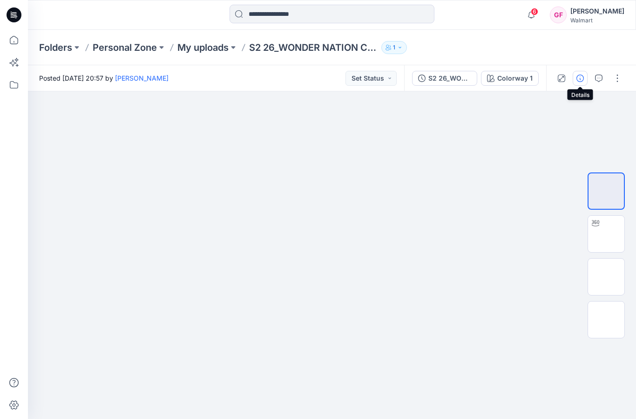
click at [581, 78] on icon "button" at bounding box center [580, 78] width 7 height 7
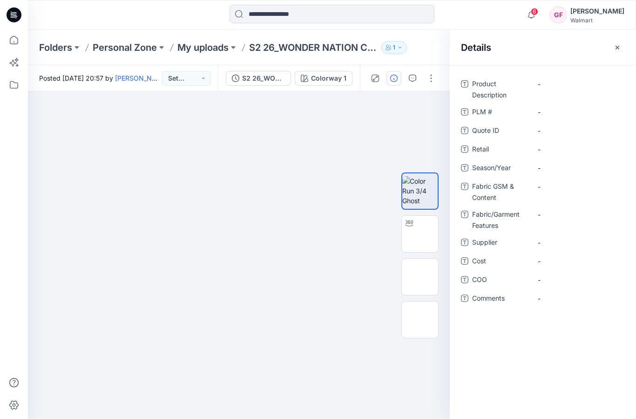
click at [616, 47] on icon "button" at bounding box center [617, 47] width 7 height 7
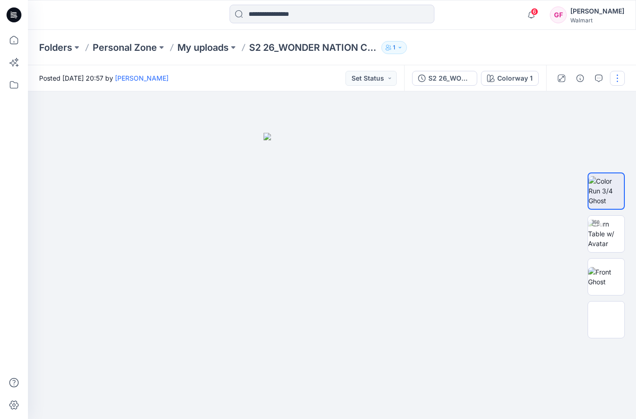
click at [617, 78] on button "button" at bounding box center [617, 78] width 15 height 15
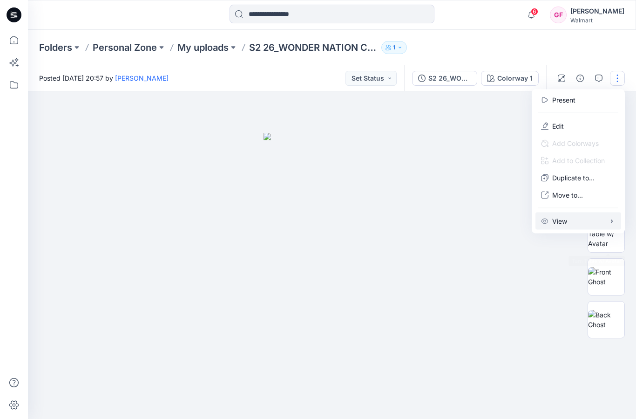
click at [596, 224] on button "View" at bounding box center [579, 220] width 86 height 17
click at [520, 38] on div "Folders Personal Zone My uploads S2 26_WONDER NATION CORE TANK 1" at bounding box center [332, 47] width 608 height 35
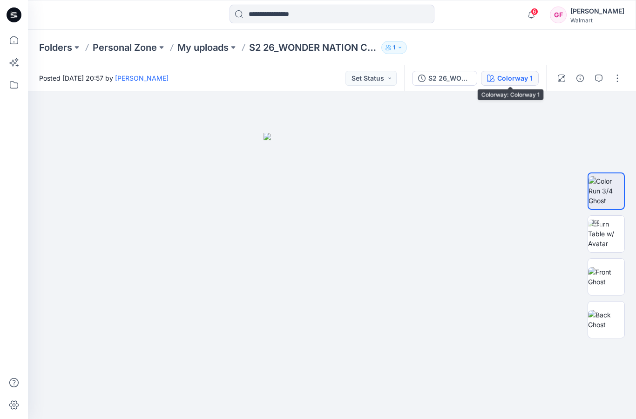
click at [514, 79] on div "Colorway 1" at bounding box center [514, 78] width 35 height 10
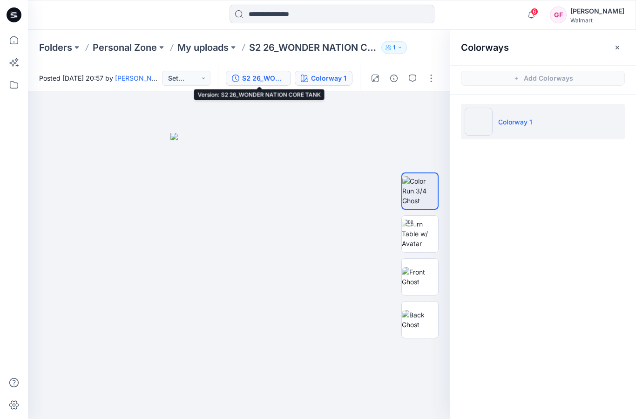
click at [265, 81] on div "S2 26_WONDER NATION CORE TANK" at bounding box center [263, 78] width 43 height 10
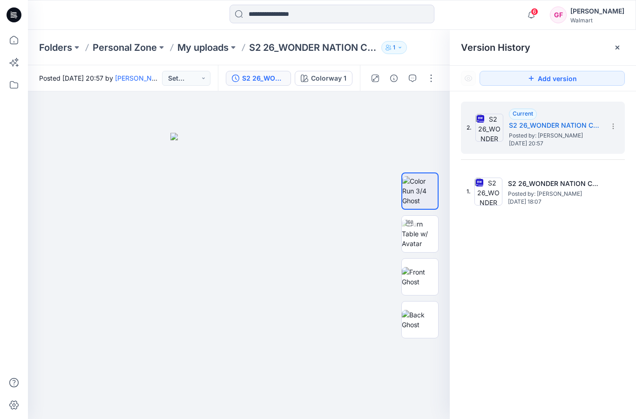
click at [250, 77] on div "S2 26_WONDER NATION CORE TANK" at bounding box center [263, 78] width 43 height 10
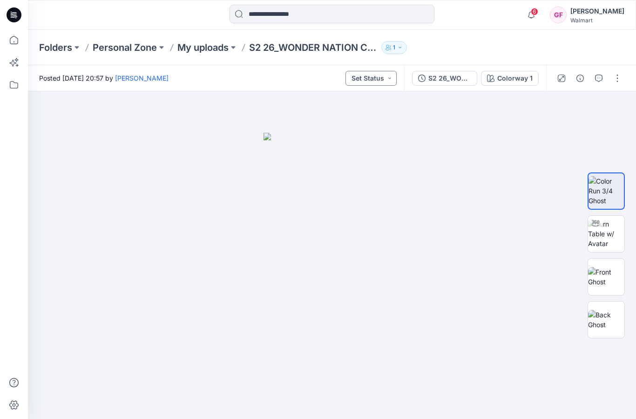
click at [389, 75] on button "Set Status" at bounding box center [371, 78] width 51 height 15
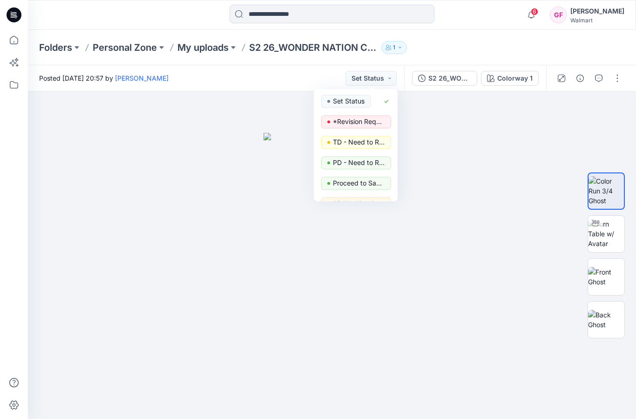
click at [492, 41] on div "Folders Personal Zone My uploads S2 26_WONDER NATION CORE TANK 1" at bounding box center [295, 47] width 513 height 13
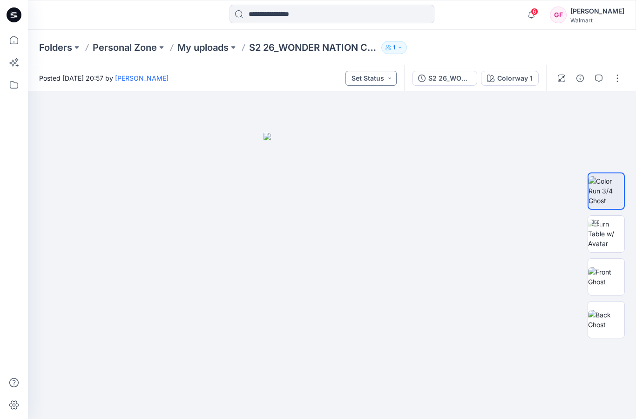
click at [390, 79] on button "Set Status" at bounding box center [371, 78] width 51 height 15
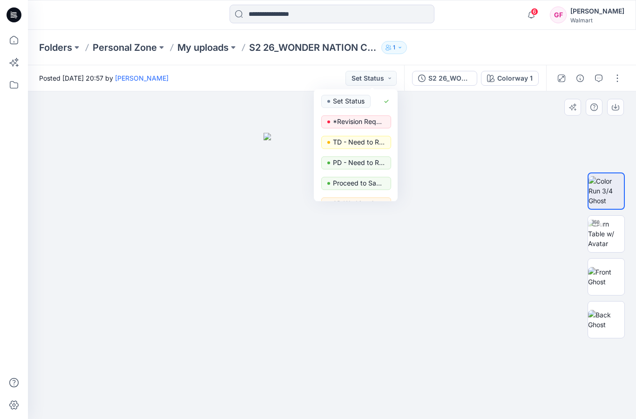
click at [520, 164] on div at bounding box center [332, 254] width 608 height 327
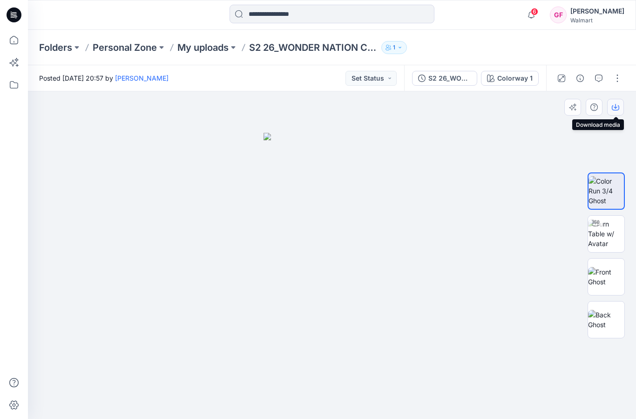
click at [619, 105] on icon "button" at bounding box center [615, 106] width 7 height 7
click at [401, 122] on div at bounding box center [332, 254] width 608 height 327
click at [66, 51] on p "Folders" at bounding box center [55, 47] width 33 height 13
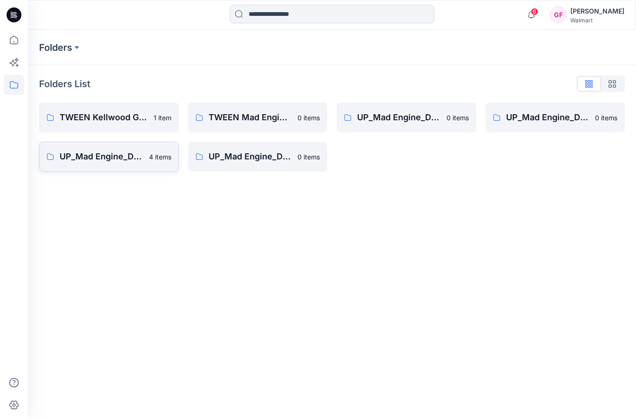
click at [167, 156] on p "4 items" at bounding box center [160, 157] width 22 height 10
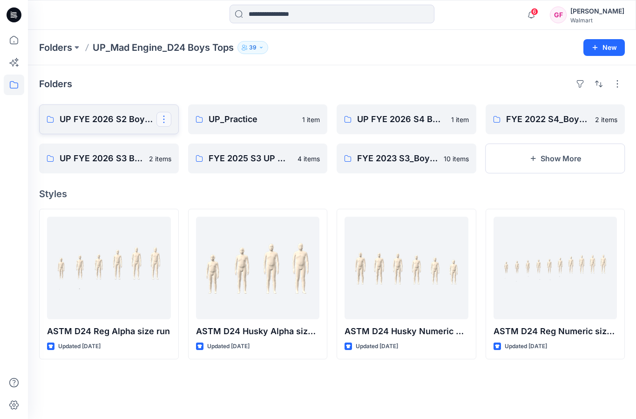
click at [165, 122] on button "button" at bounding box center [163, 119] width 15 height 15
click at [120, 114] on p "UP FYE 2026 S2 Boys Tops" at bounding box center [108, 119] width 97 height 13
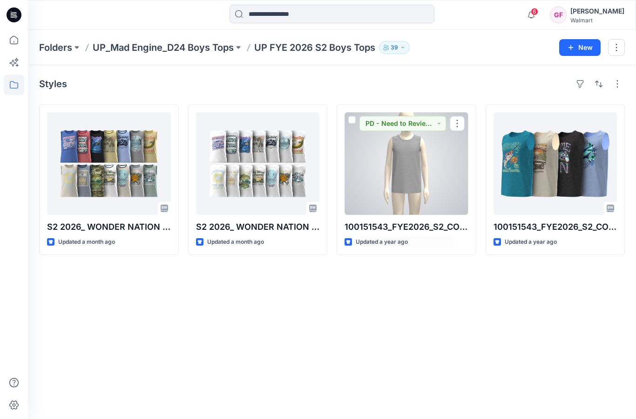
click at [437, 183] on div at bounding box center [407, 163] width 124 height 102
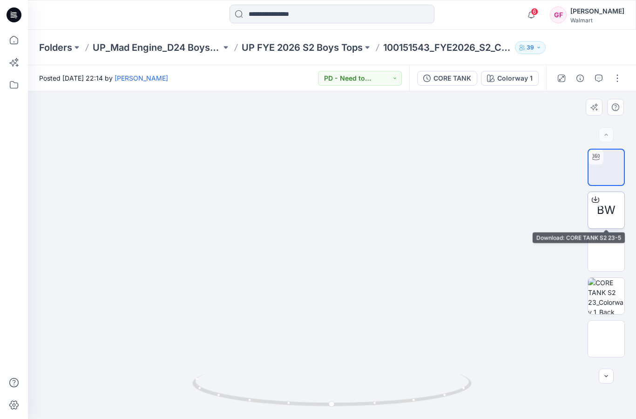
click at [602, 211] on span "BW" at bounding box center [606, 210] width 19 height 17
click at [612, 374] on button "button" at bounding box center [606, 375] width 15 height 15
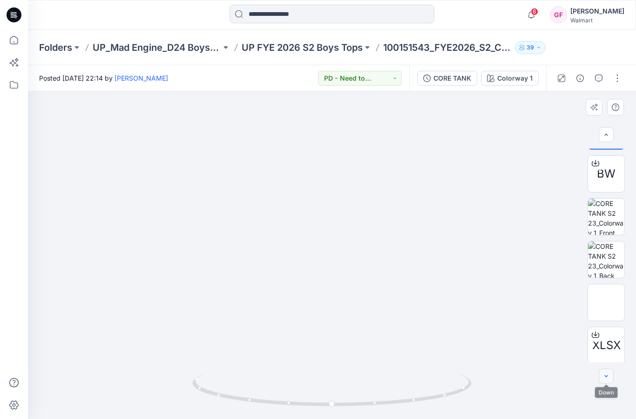
click at [610, 375] on button "button" at bounding box center [606, 375] width 15 height 15
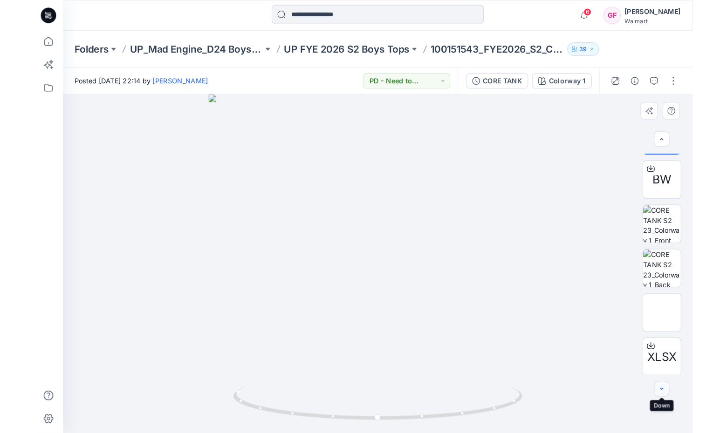
scroll to position [38, 0]
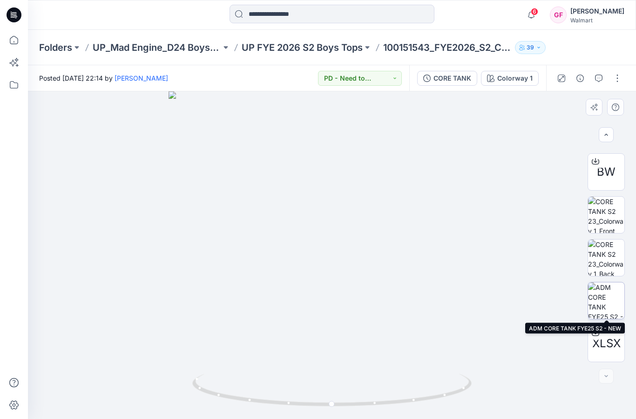
click at [602, 296] on img at bounding box center [606, 300] width 36 height 36
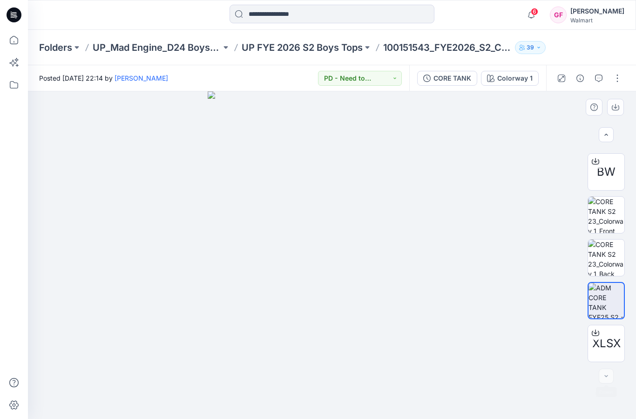
click at [608, 377] on div at bounding box center [606, 375] width 15 height 15
click at [607, 376] on div at bounding box center [606, 375] width 15 height 15
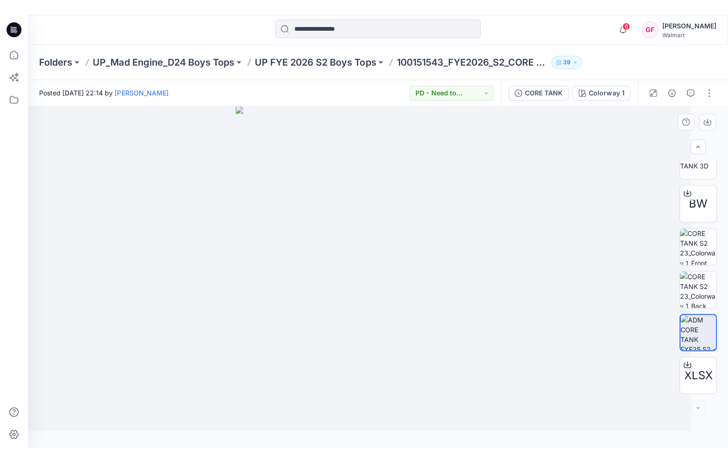
scroll to position [19, 0]
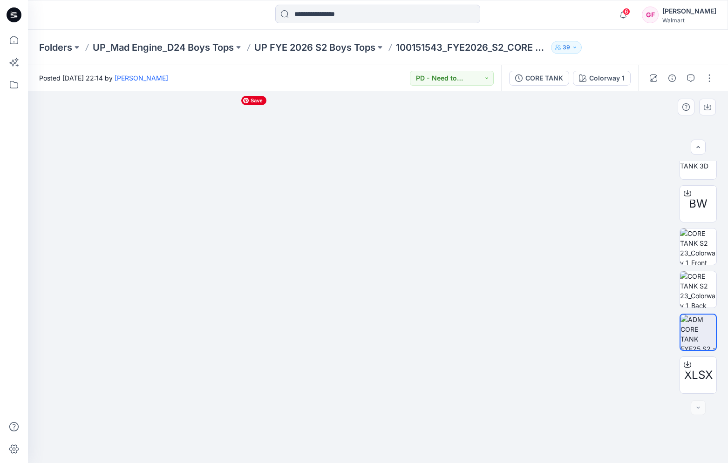
drag, startPoint x: 481, startPoint y: 135, endPoint x: 416, endPoint y: 362, distance: 236.4
click at [415, 361] on img at bounding box center [378, 225] width 637 height 478
click at [636, 334] on img at bounding box center [697, 332] width 35 height 35
click at [636, 248] on img at bounding box center [698, 247] width 36 height 36
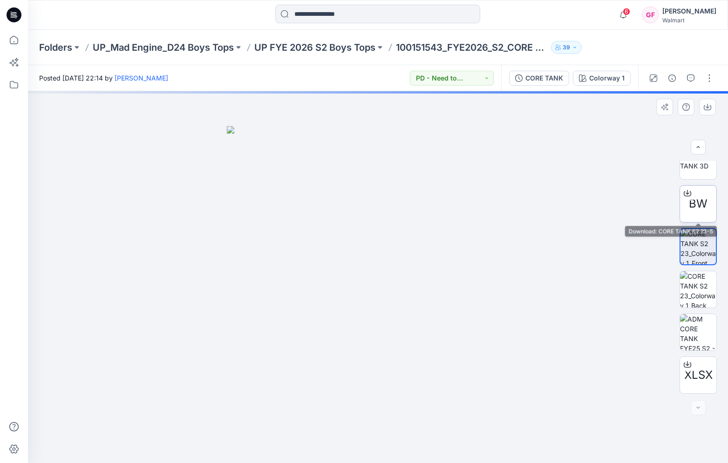
click at [636, 201] on span "BW" at bounding box center [698, 204] width 19 height 17
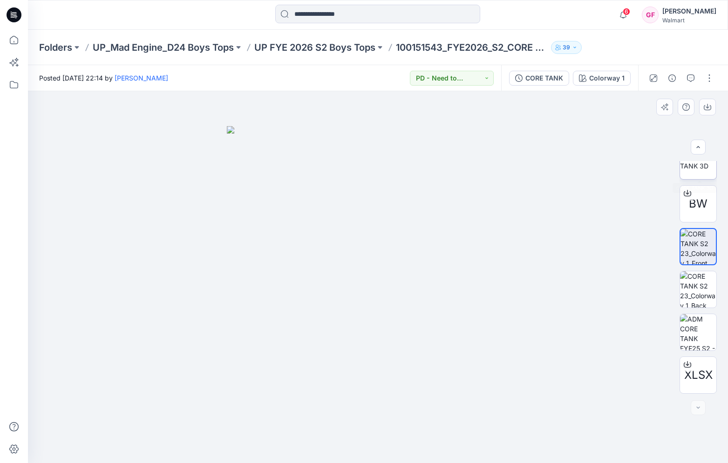
click at [636, 171] on img at bounding box center [698, 161] width 36 height 20
click at [636, 293] on img at bounding box center [698, 290] width 36 height 36
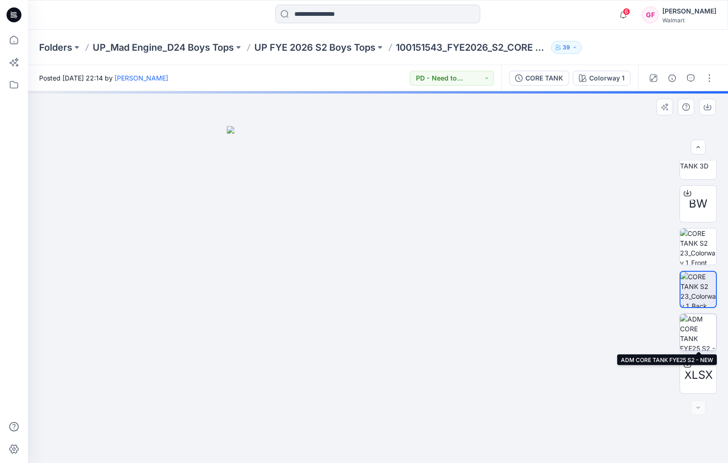
click at [636, 336] on img at bounding box center [698, 332] width 36 height 36
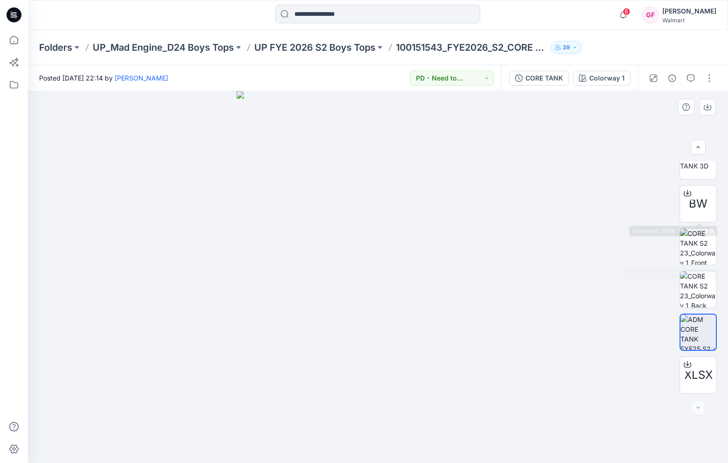
click at [636, 212] on div "BW XLSX" at bounding box center [698, 277] width 60 height 233
click at [636, 170] on img at bounding box center [698, 161] width 36 height 20
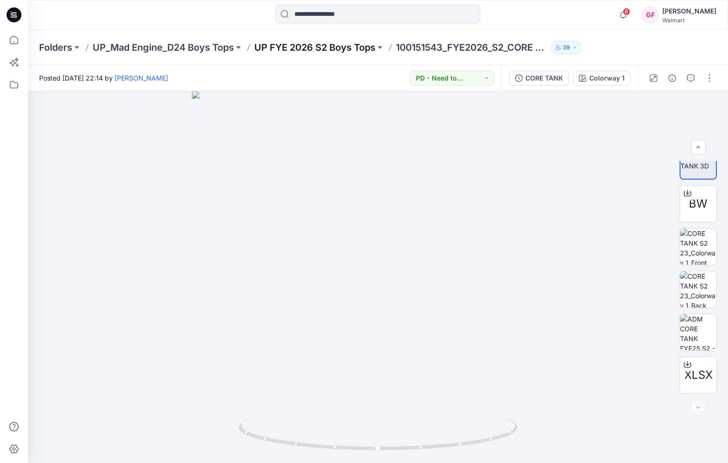
click at [285, 48] on p "UP FYE 2026 S2 Boys Tops" at bounding box center [314, 47] width 121 height 13
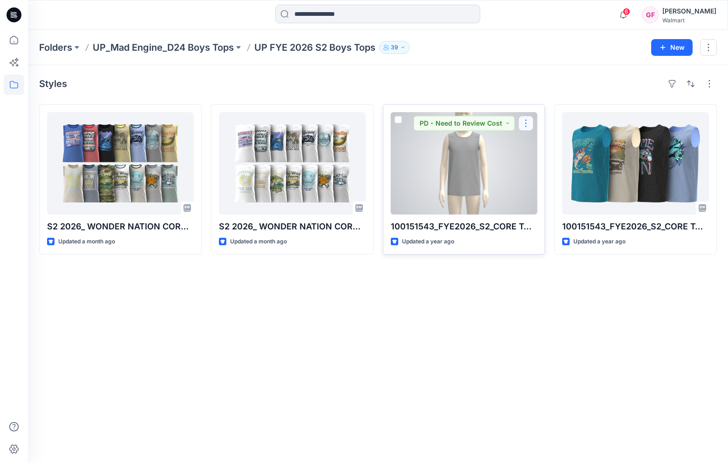
click at [524, 123] on button "button" at bounding box center [525, 123] width 15 height 15
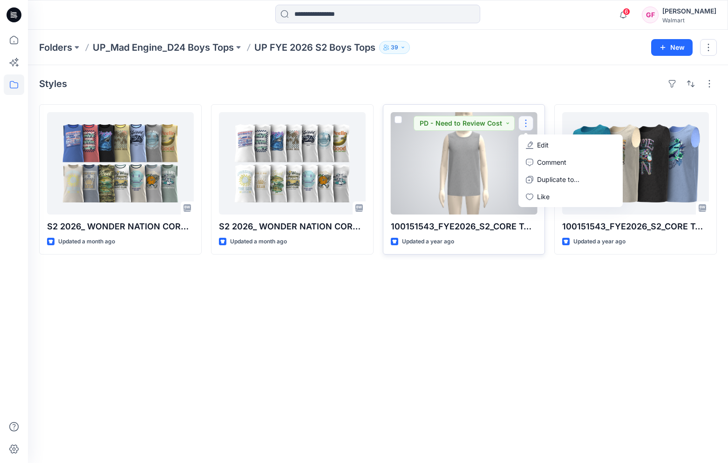
click at [467, 199] on div at bounding box center [464, 163] width 147 height 102
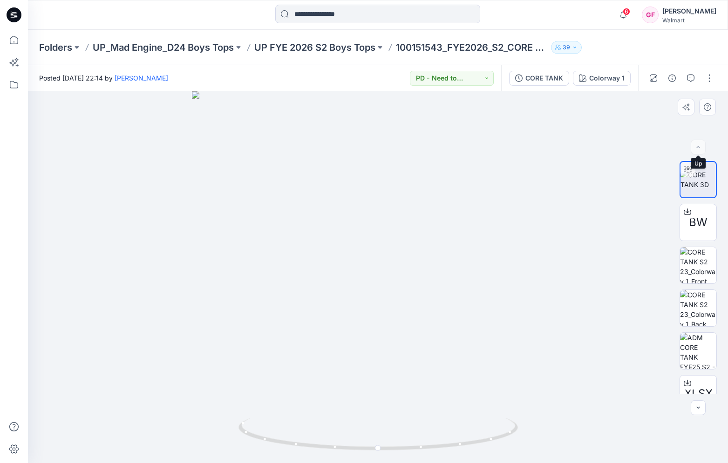
click at [636, 150] on div at bounding box center [698, 147] width 15 height 15
drag, startPoint x: 439, startPoint y: 353, endPoint x: 571, endPoint y: 295, distance: 144.7
click at [571, 296] on div at bounding box center [378, 277] width 700 height 372
